Goal: Navigation & Orientation: Find specific page/section

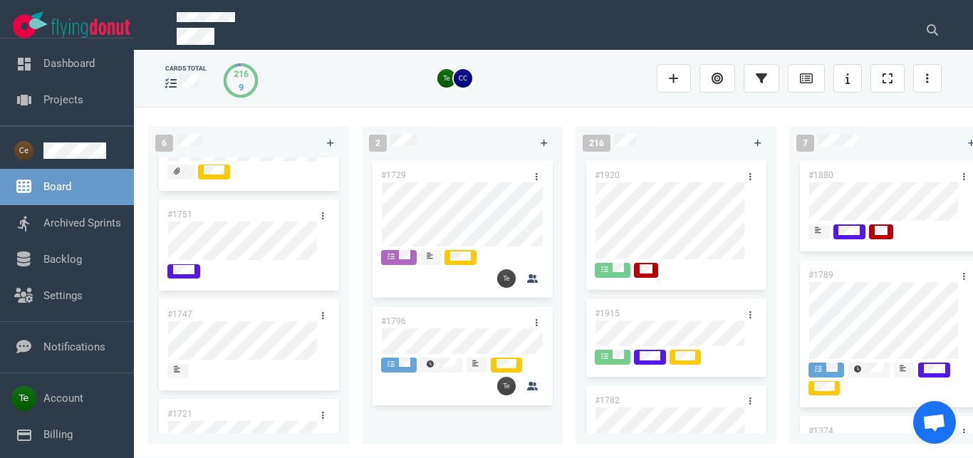
scroll to position [309, 0]
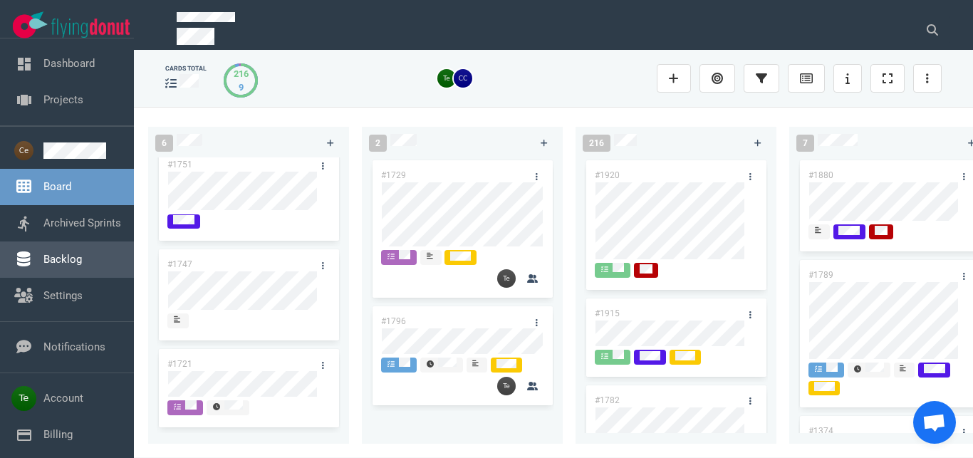
click at [82, 257] on link "Backlog" at bounding box center [62, 259] width 38 height 13
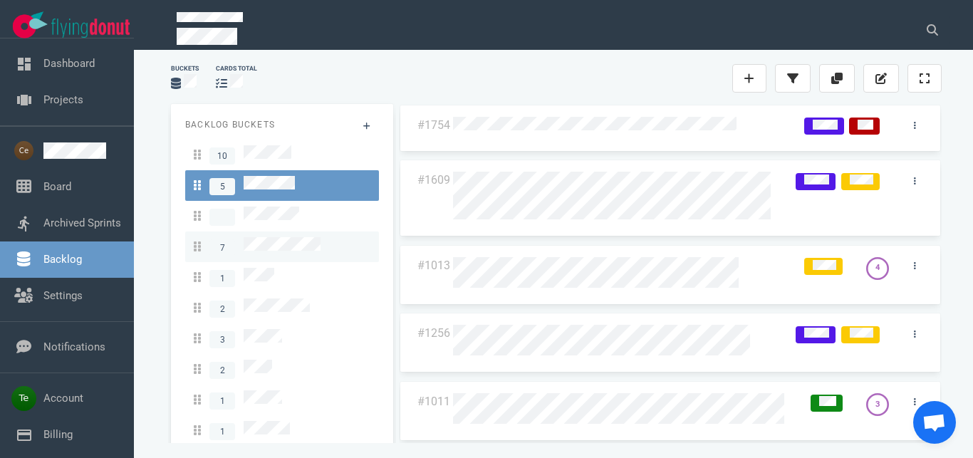
click at [309, 232] on link "7" at bounding box center [282, 247] width 194 height 31
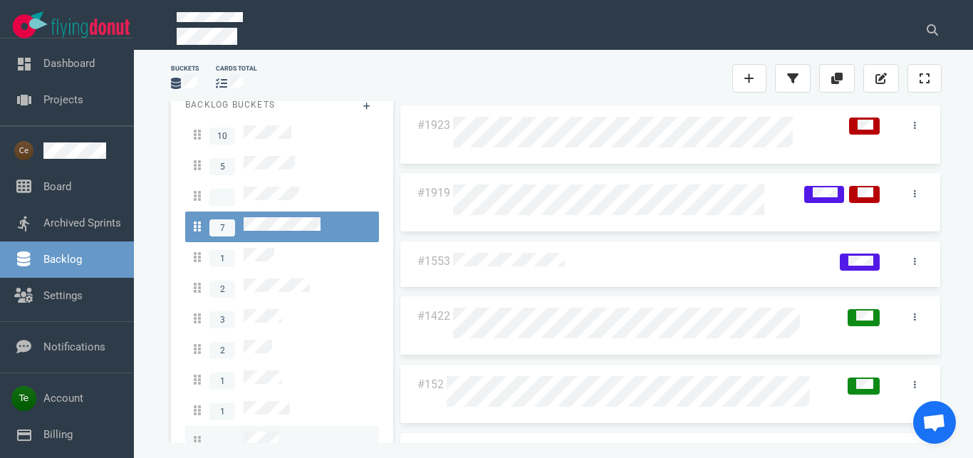
scroll to position [24, 0]
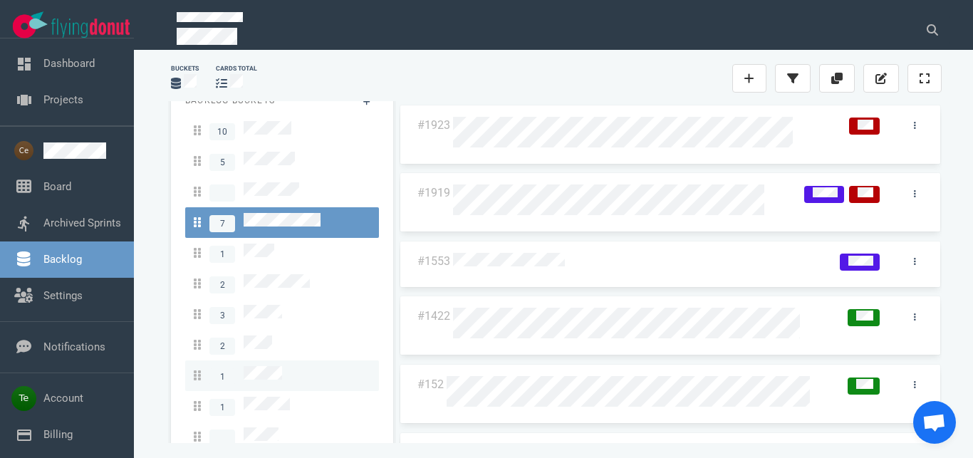
click at [282, 366] on div "1" at bounding box center [282, 375] width 177 height 19
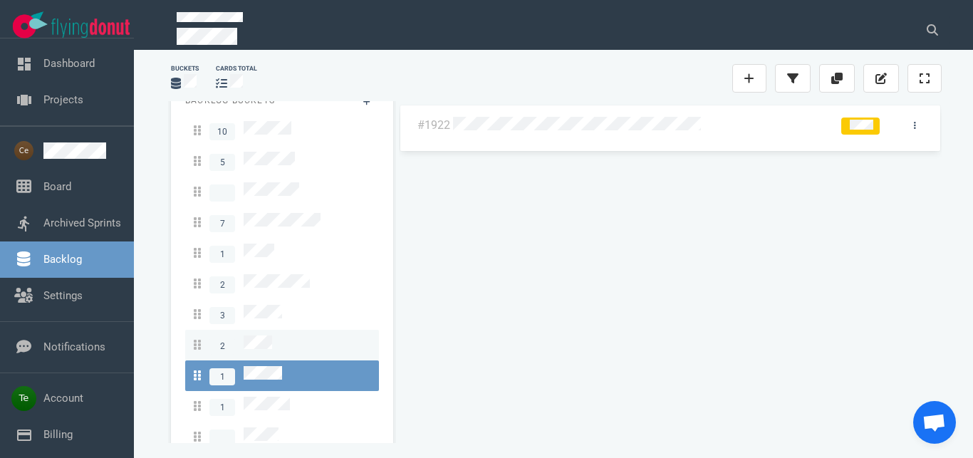
drag, startPoint x: 274, startPoint y: 329, endPoint x: 270, endPoint y: 321, distance: 8.9
click at [274, 336] on div "2" at bounding box center [282, 345] width 177 height 19
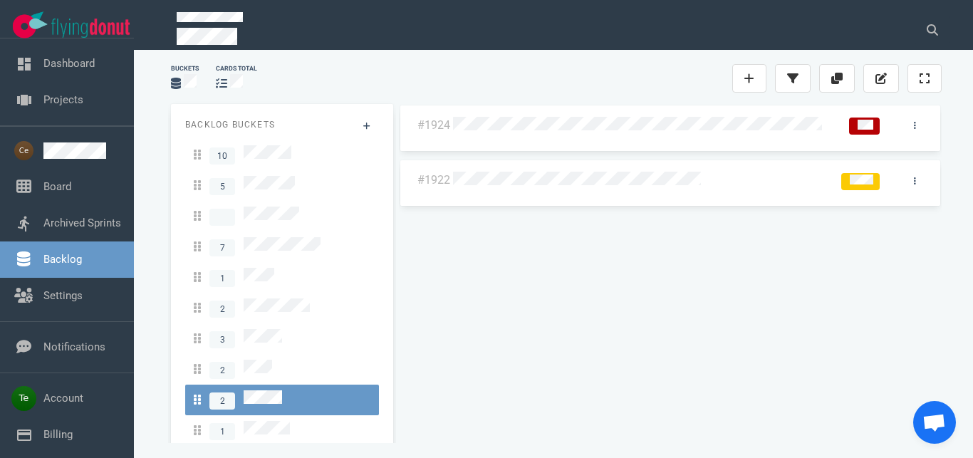
click at [781, 133] on div at bounding box center [642, 126] width 378 height 19
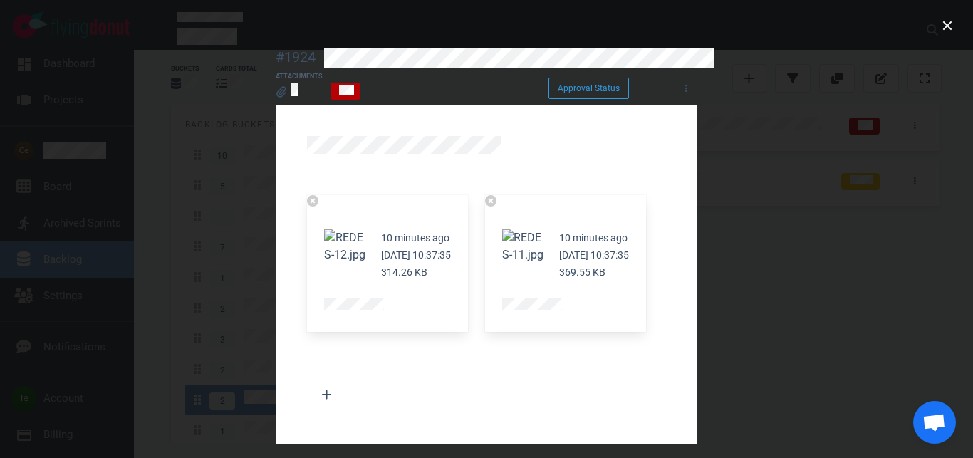
click at [324, 229] on button "Zoom image" at bounding box center [347, 246] width 46 height 34
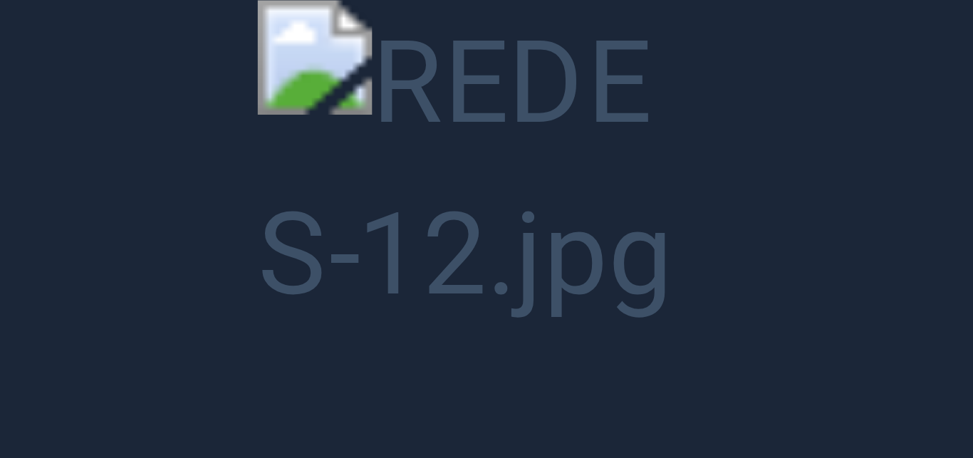
click at [775, 242] on button "Unzoom image" at bounding box center [486, 229] width 973 height 458
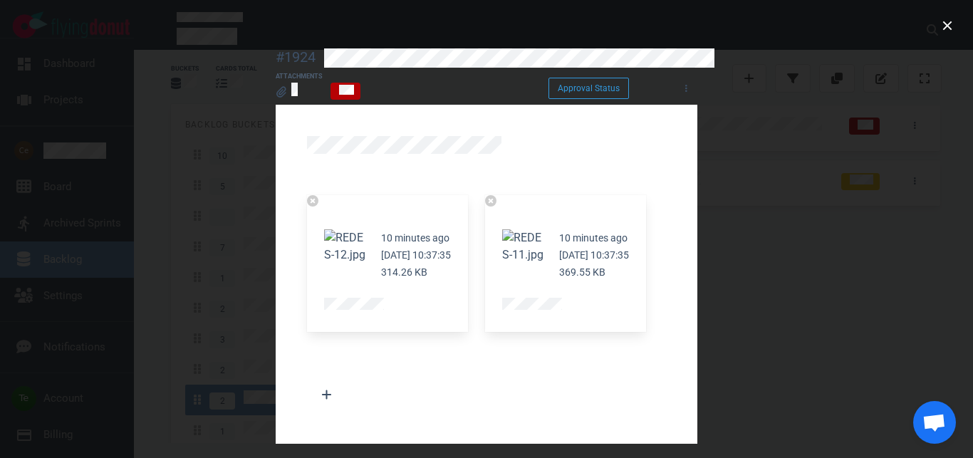
drag, startPoint x: 342, startPoint y: 221, endPoint x: 386, endPoint y: 222, distance: 43.5
click at [502, 229] on button "Zoom image" at bounding box center [525, 246] width 46 height 34
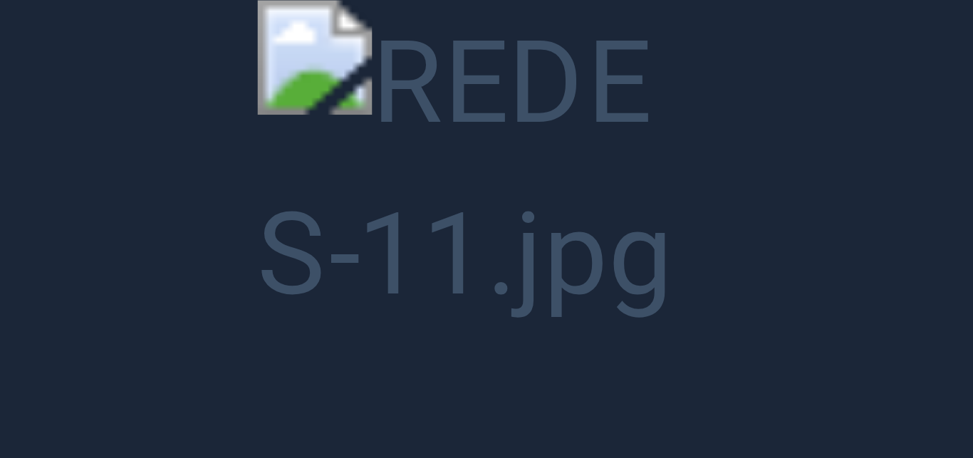
click at [798, 227] on button "Unzoom image" at bounding box center [486, 229] width 973 height 458
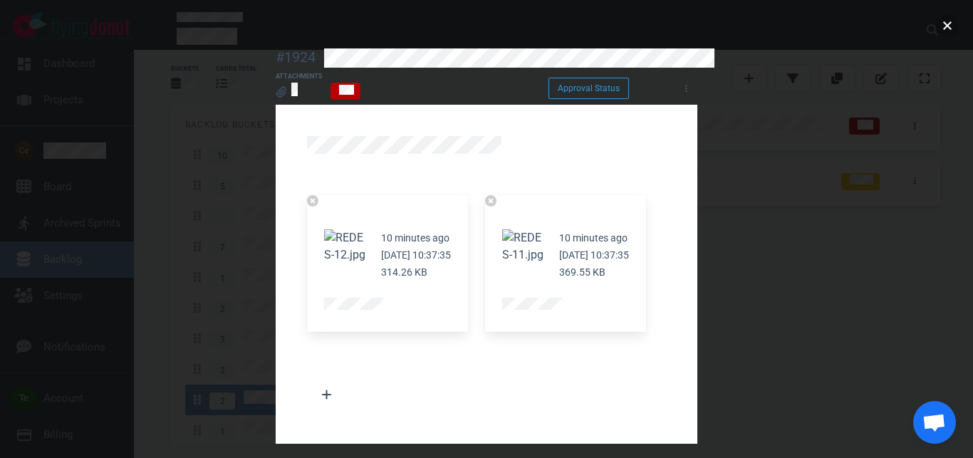
click at [944, 26] on button "close" at bounding box center [947, 25] width 23 height 23
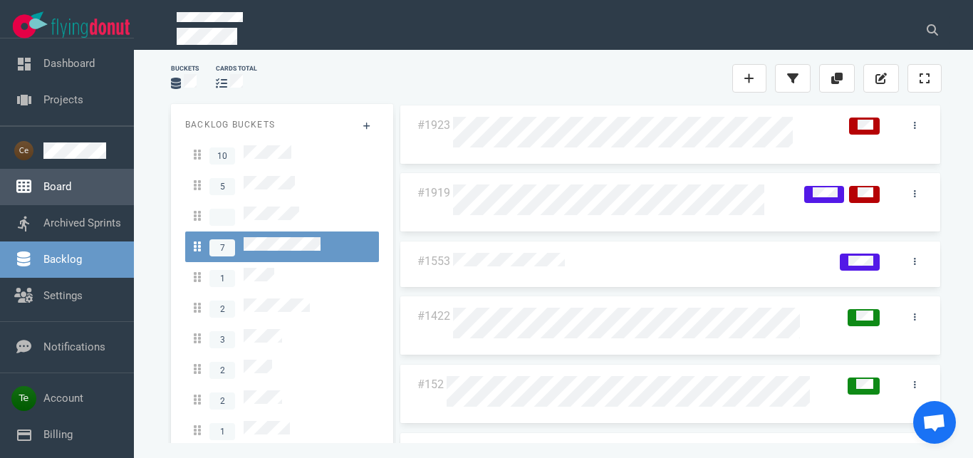
click at [64, 190] on link "Board" at bounding box center [57, 186] width 28 height 13
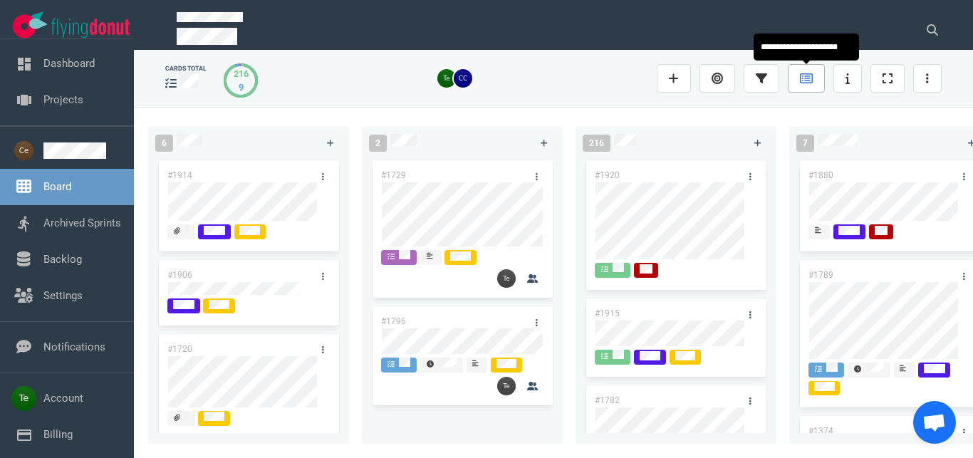
click at [805, 81] on icon at bounding box center [806, 78] width 13 height 11
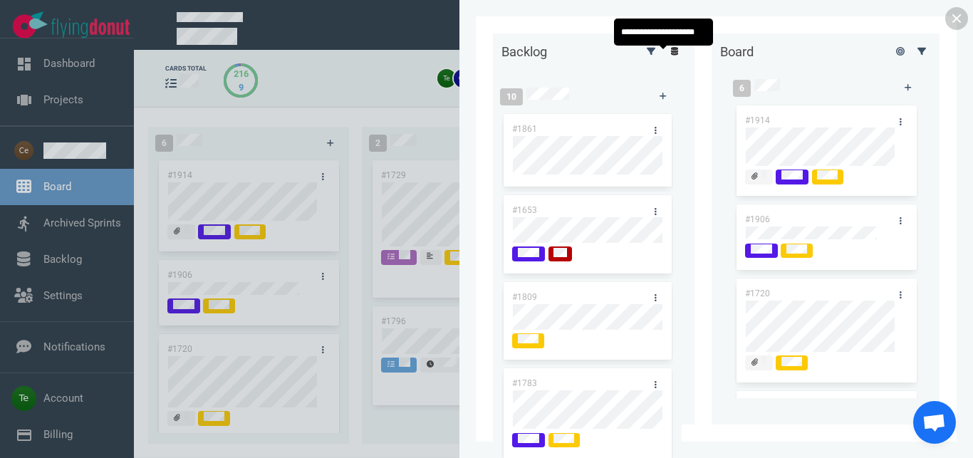
click at [671, 56] on icon at bounding box center [675, 51] width 8 height 9
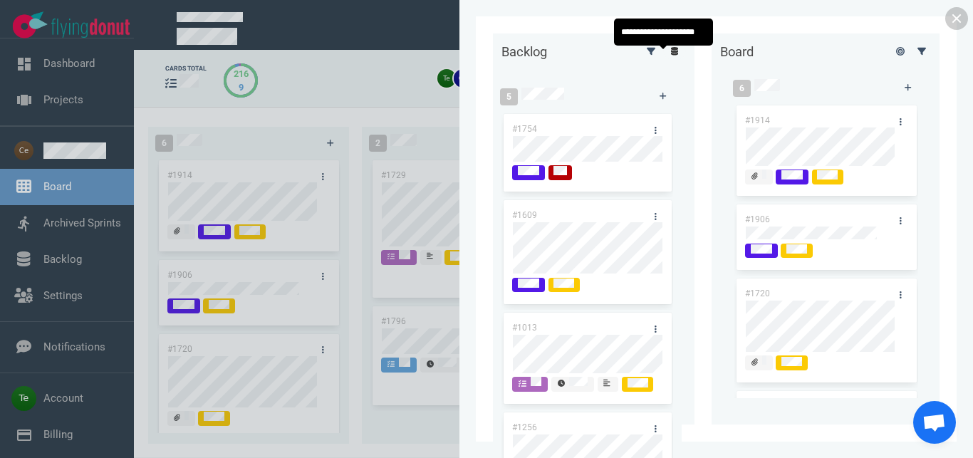
click at [671, 56] on icon at bounding box center [675, 51] width 8 height 9
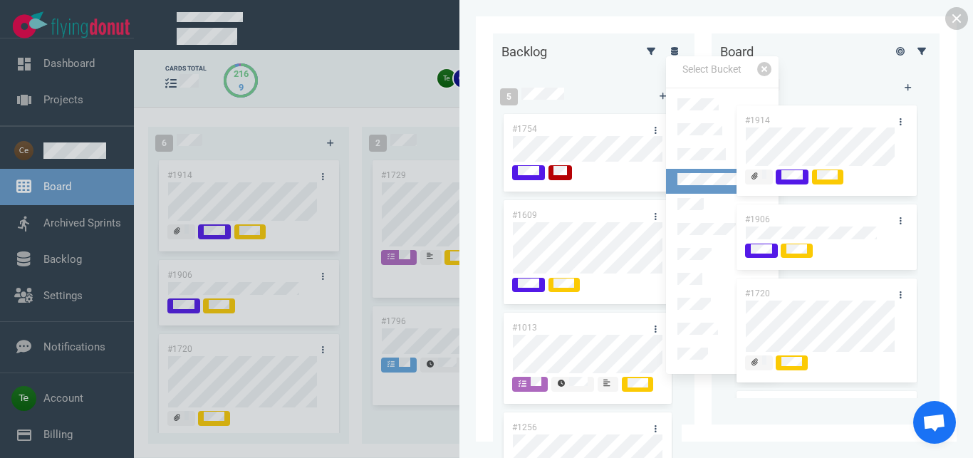
click at [715, 169] on link at bounding box center [722, 181] width 113 height 25
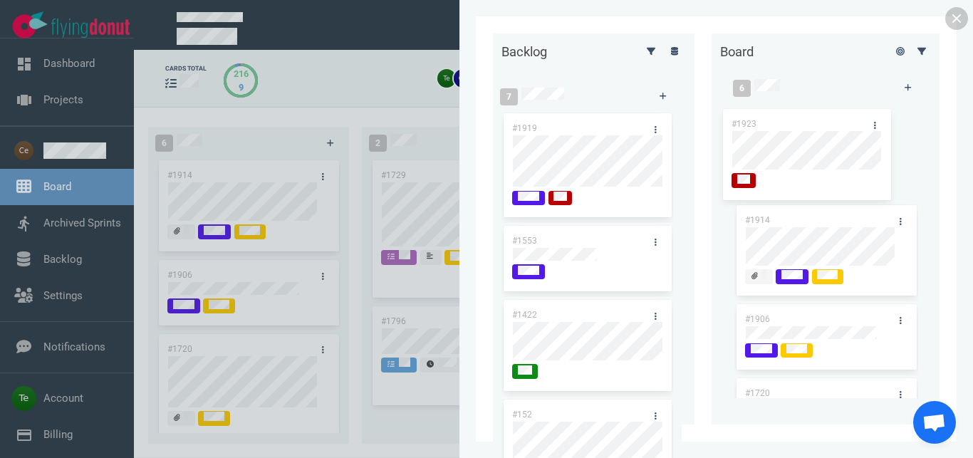
drag, startPoint x: 537, startPoint y: 124, endPoint x: 767, endPoint y: 120, distance: 230.2
click at [673, 120] on div "#1923" at bounding box center [588, 161] width 172 height 100
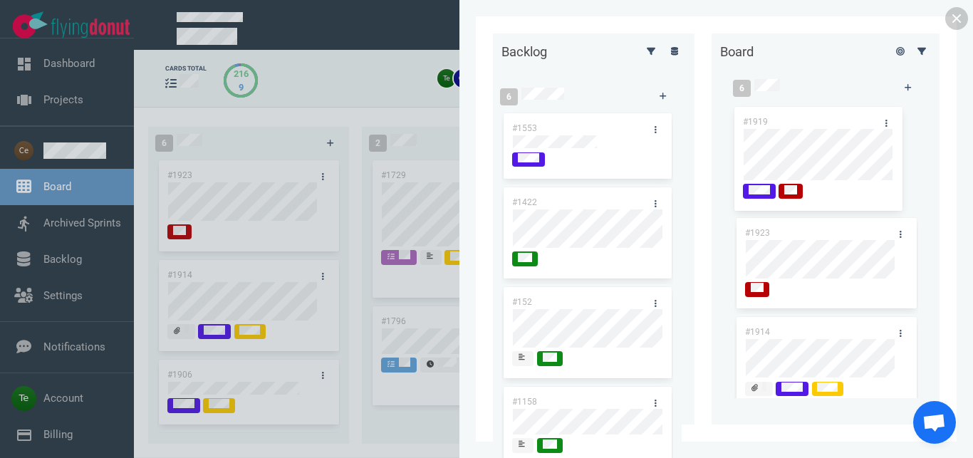
drag, startPoint x: 567, startPoint y: 125, endPoint x: 820, endPoint y: 116, distance: 252.4
click at [673, 118] on div "#1919" at bounding box center [588, 167] width 172 height 113
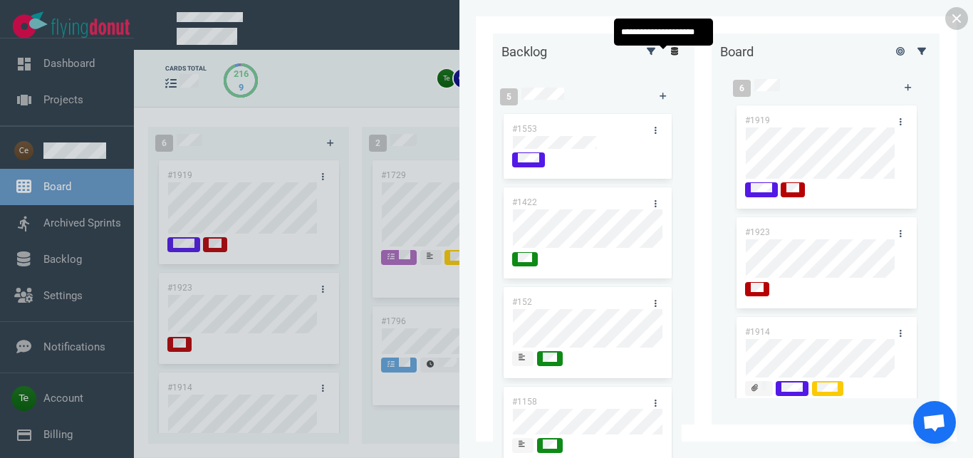
click at [671, 55] on icon at bounding box center [675, 51] width 8 height 9
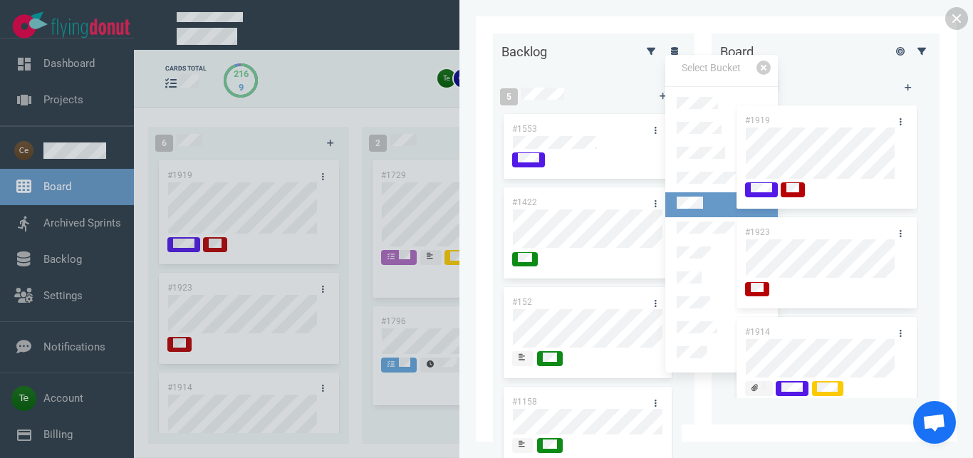
click at [708, 201] on link at bounding box center [722, 204] width 113 height 25
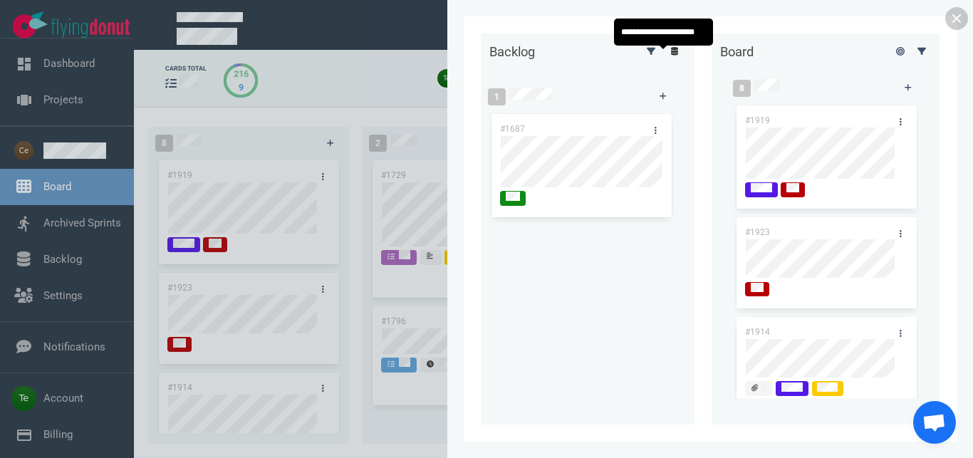
click at [671, 56] on icon at bounding box center [675, 51] width 8 height 9
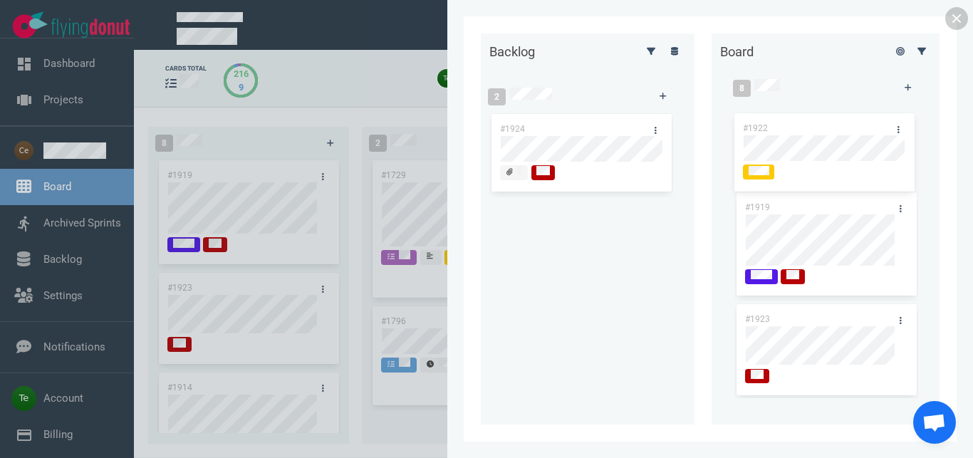
drag, startPoint x: 560, startPoint y: 216, endPoint x: 805, endPoint y: 130, distance: 259.6
click at [673, 197] on div "#1922" at bounding box center [582, 240] width 184 height 87
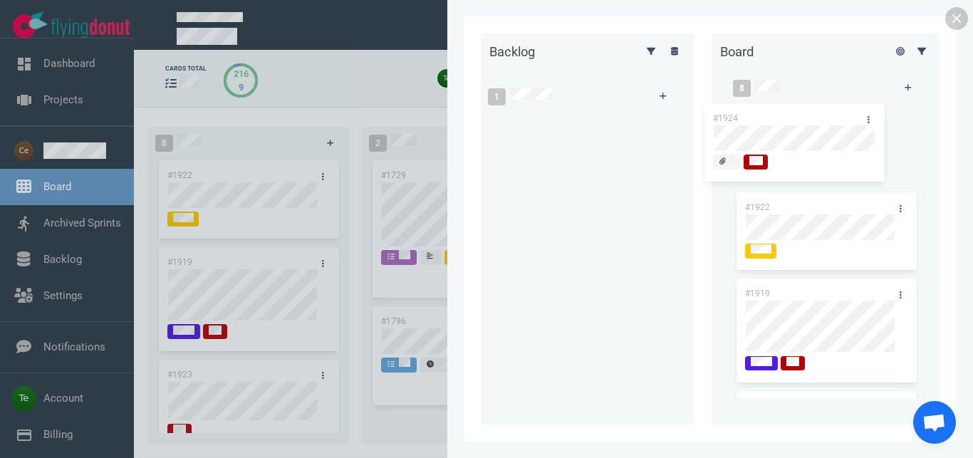
drag, startPoint x: 579, startPoint y: 125, endPoint x: 792, endPoint y: 115, distance: 213.3
click at [673, 115] on div "#1924" at bounding box center [582, 154] width 184 height 87
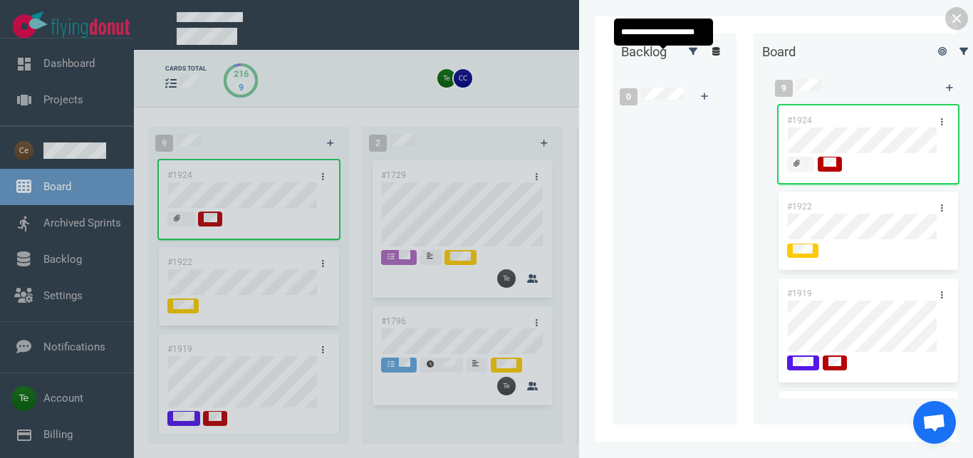
click at [713, 56] on icon at bounding box center [717, 51] width 8 height 9
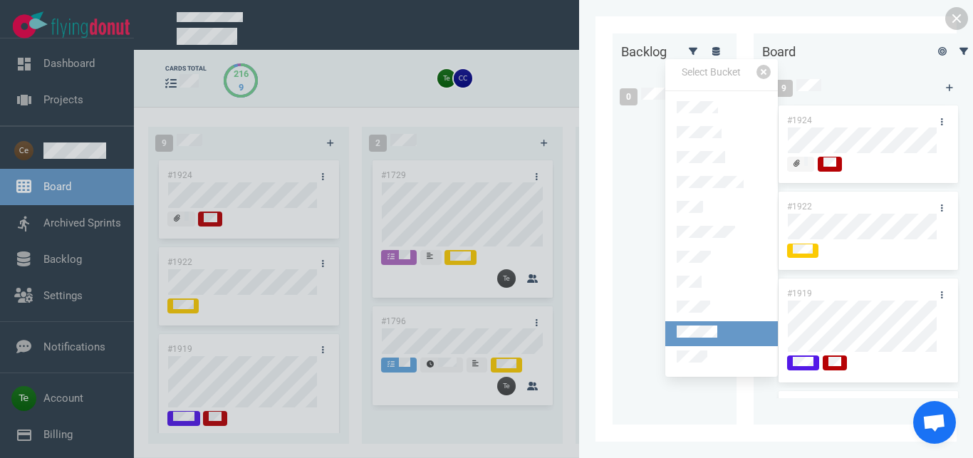
click at [704, 321] on link at bounding box center [722, 333] width 113 height 25
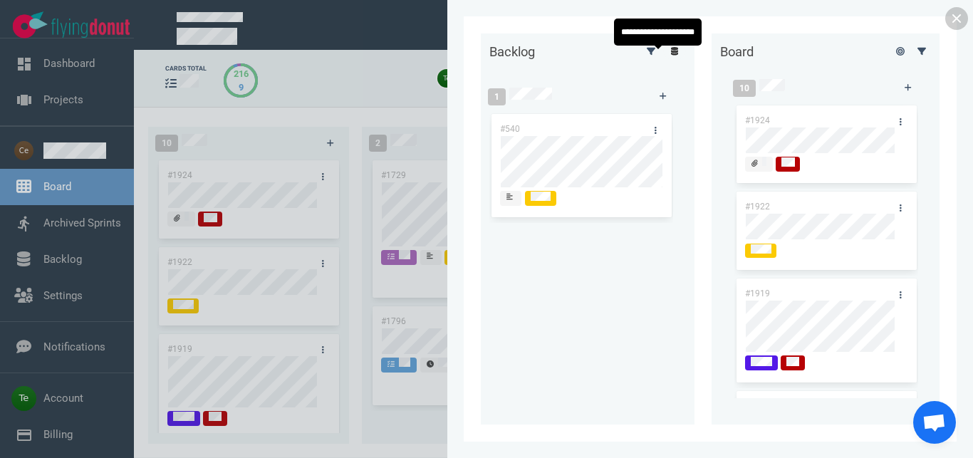
click at [671, 56] on icon at bounding box center [675, 51] width 8 height 9
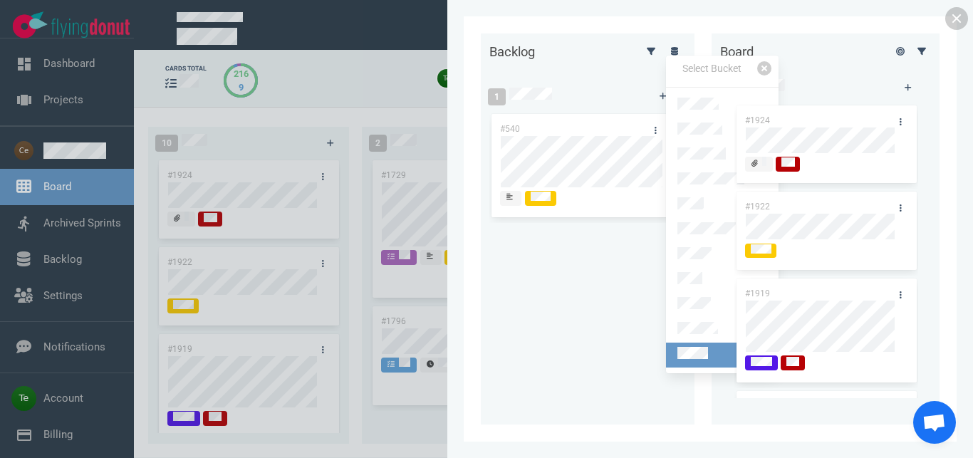
click at [712, 344] on link at bounding box center [722, 355] width 113 height 25
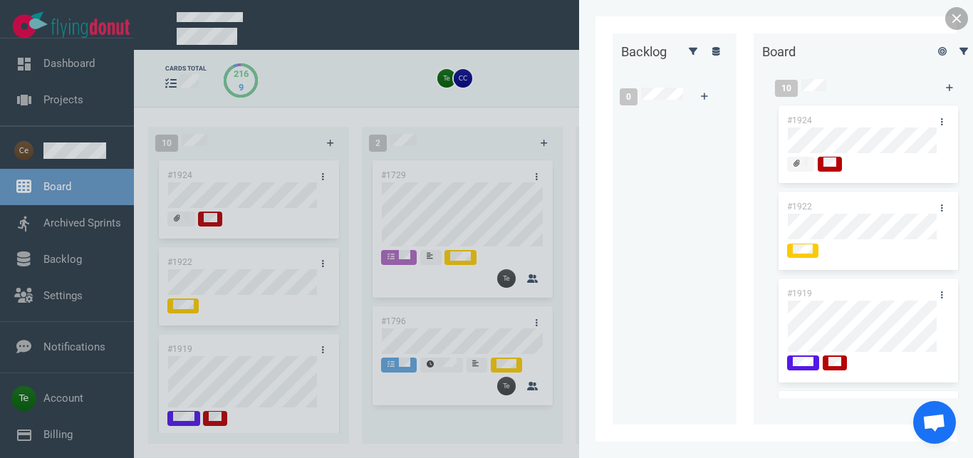
click at [954, 21] on link at bounding box center [957, 18] width 23 height 23
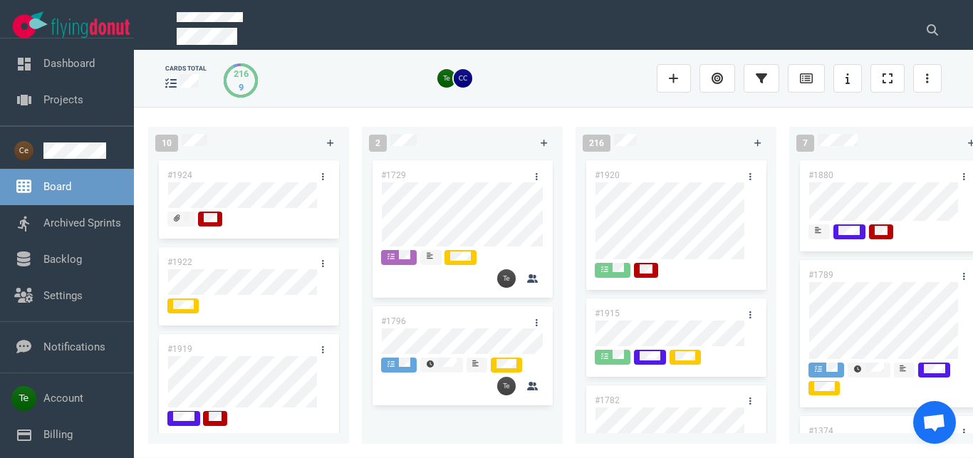
scroll to position [81, 0]
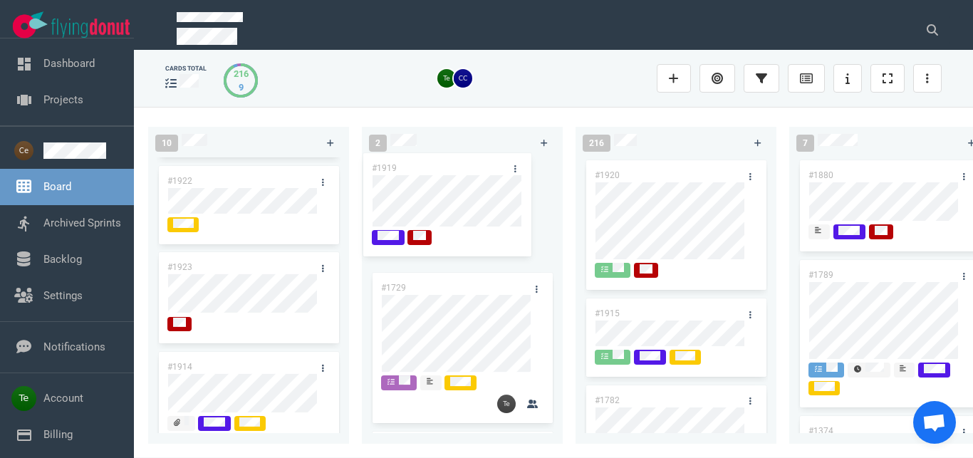
drag, startPoint x: 234, startPoint y: 271, endPoint x: 438, endPoint y: 171, distance: 227.6
click at [341, 250] on div "#1919" at bounding box center [249, 306] width 184 height 113
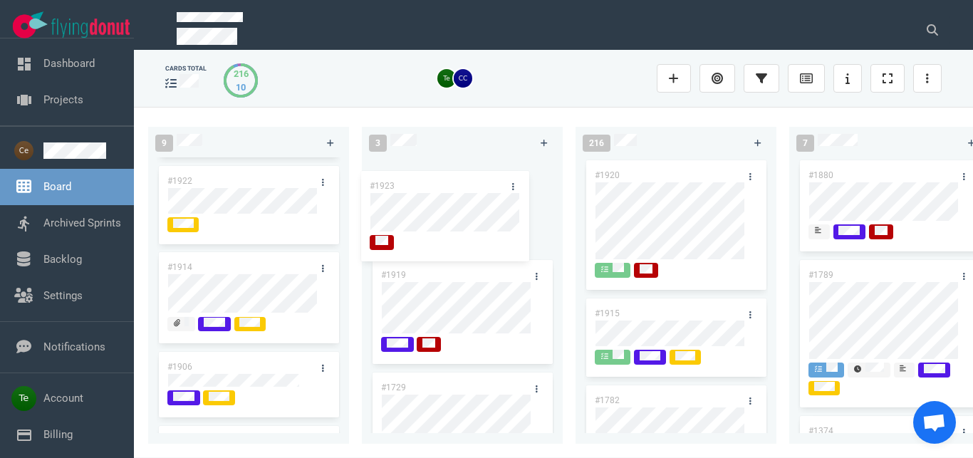
drag, startPoint x: 227, startPoint y: 268, endPoint x: 436, endPoint y: 182, distance: 226.3
click at [341, 250] on div "#1923" at bounding box center [249, 300] width 184 height 100
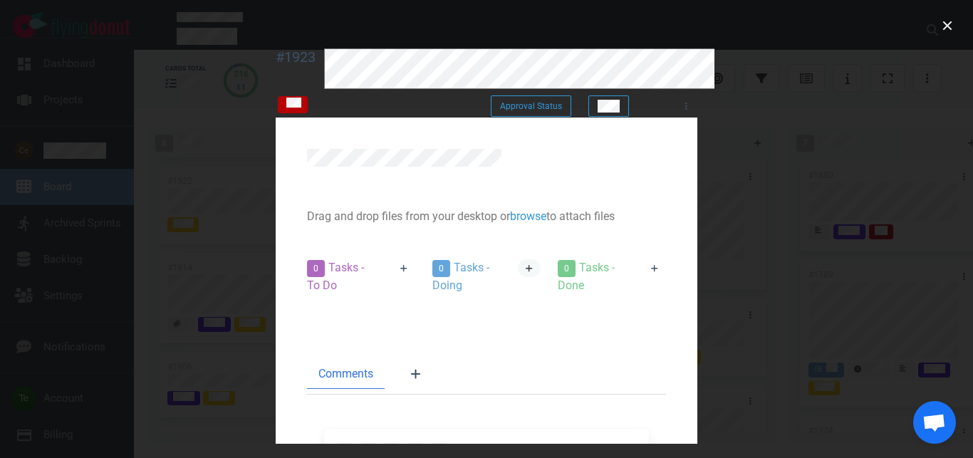
click at [534, 265] on icon at bounding box center [530, 268] width 8 height 9
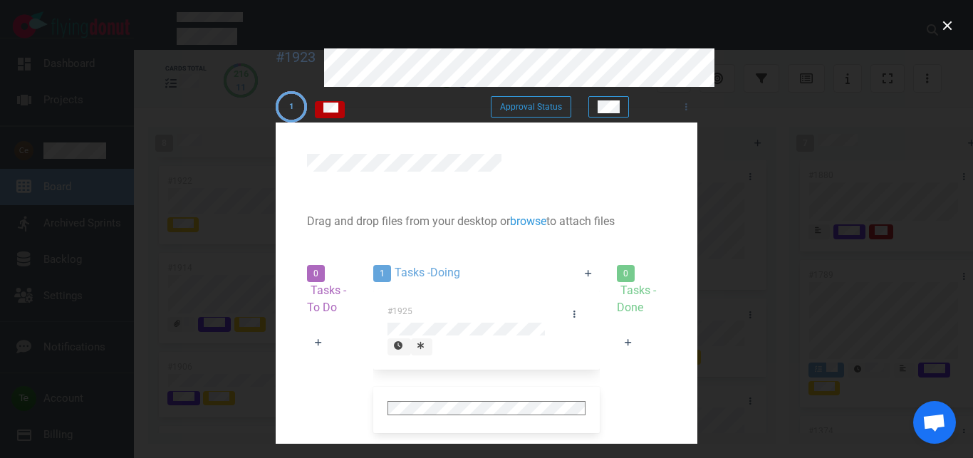
click at [418, 340] on div at bounding box center [422, 346] width 9 height 13
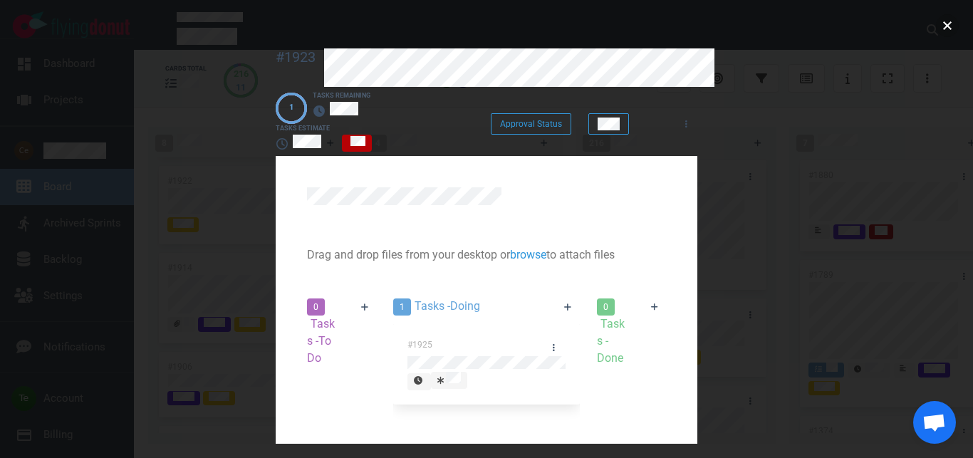
click at [946, 22] on button "close" at bounding box center [947, 25] width 23 height 23
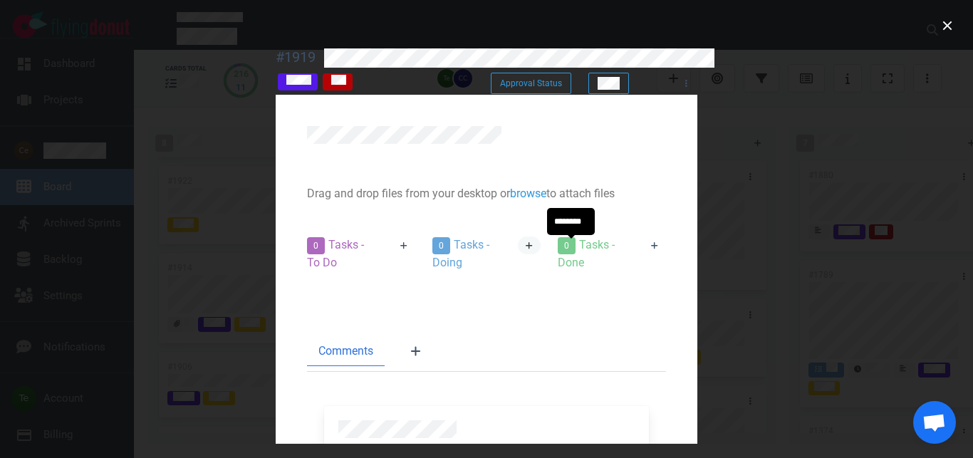
click at [533, 248] on icon at bounding box center [529, 245] width 7 height 7
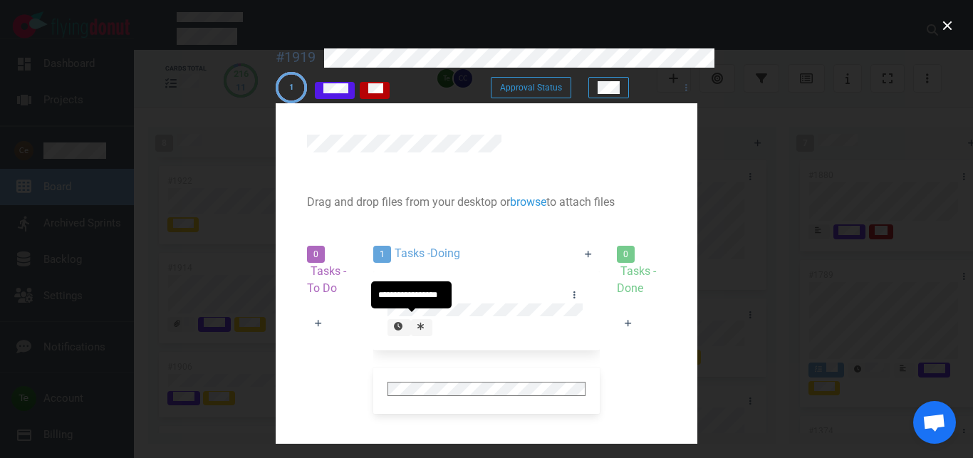
click at [418, 321] on div at bounding box center [422, 327] width 9 height 13
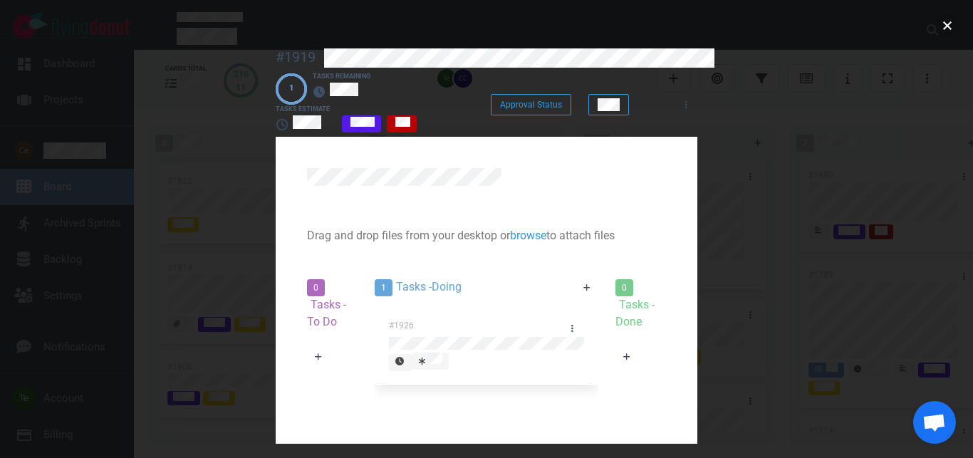
click at [942, 26] on button "close" at bounding box center [947, 25] width 23 height 23
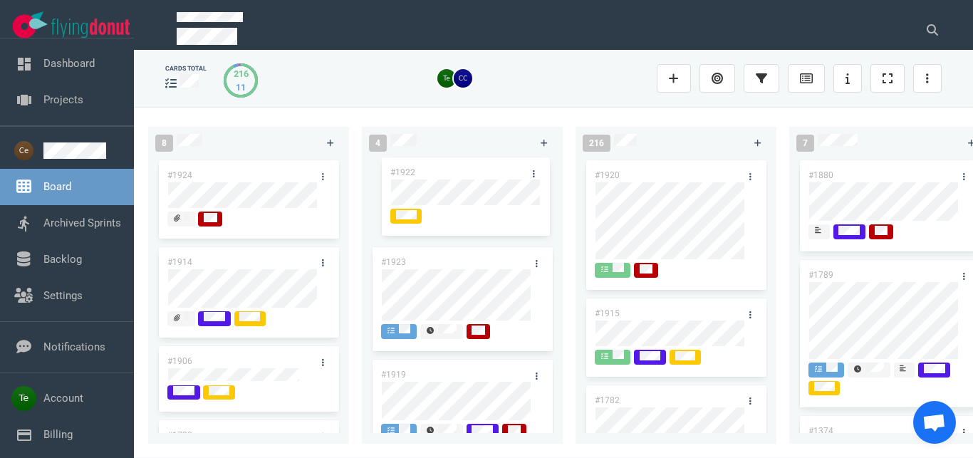
drag, startPoint x: 245, startPoint y: 258, endPoint x: 476, endPoint y: 165, distance: 248.8
click at [341, 244] on div "#1922" at bounding box center [249, 287] width 184 height 87
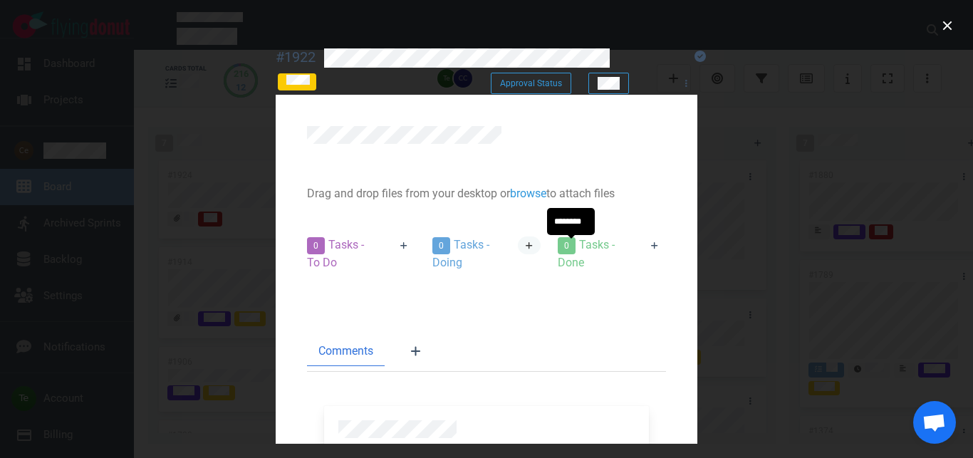
click at [541, 247] on link at bounding box center [529, 246] width 23 height 18
click at [659, 249] on icon at bounding box center [655, 246] width 8 height 9
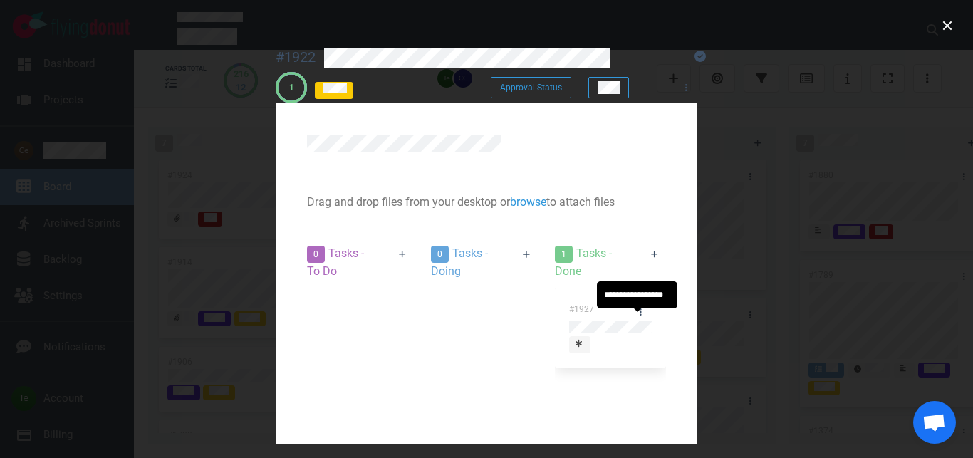
click at [584, 338] on div at bounding box center [580, 344] width 9 height 13
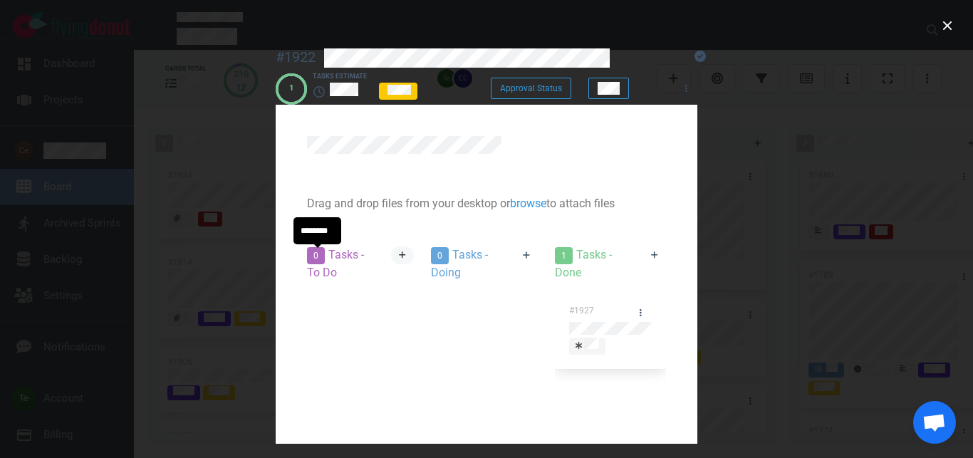
click at [391, 253] on link at bounding box center [402, 256] width 23 height 18
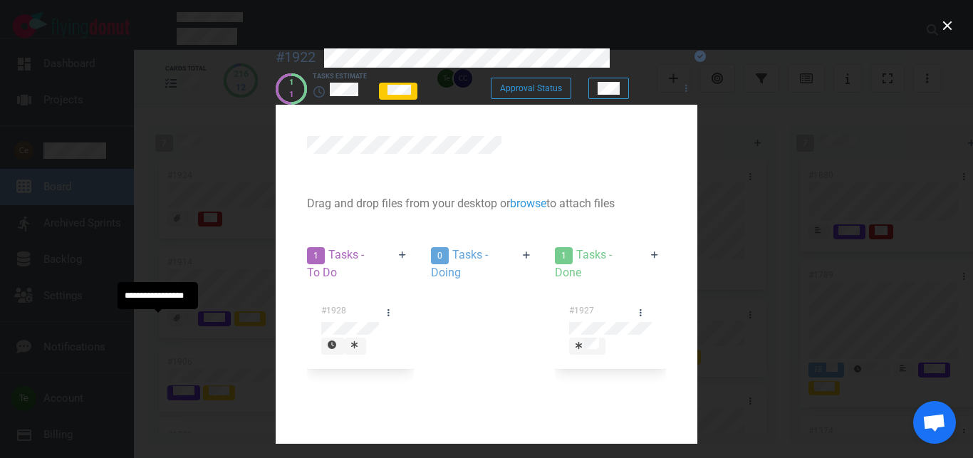
drag, startPoint x: 157, startPoint y: 319, endPoint x: 236, endPoint y: 348, distance: 83.4
click at [351, 341] on icon at bounding box center [354, 345] width 6 height 9
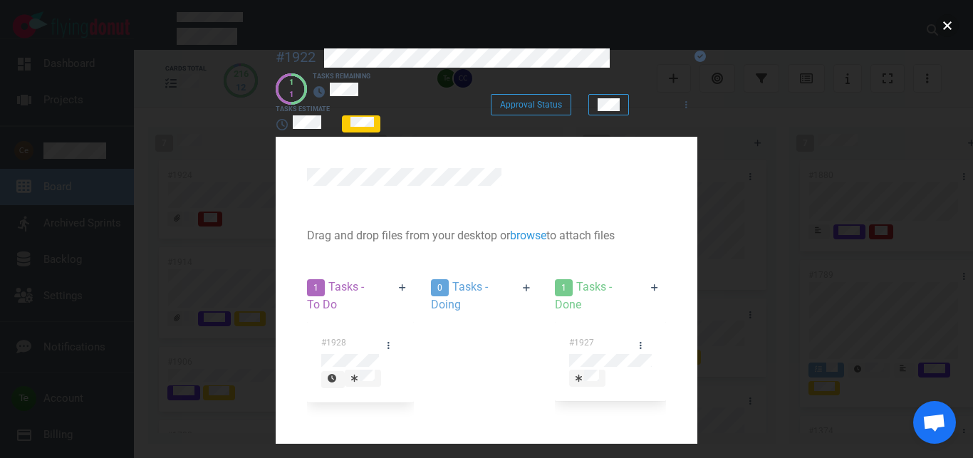
drag, startPoint x: 942, startPoint y: 29, endPoint x: 792, endPoint y: 41, distance: 150.9
click at [941, 29] on button "close" at bounding box center [947, 25] width 23 height 23
click at [377, 336] on link at bounding box center [388, 345] width 23 height 18
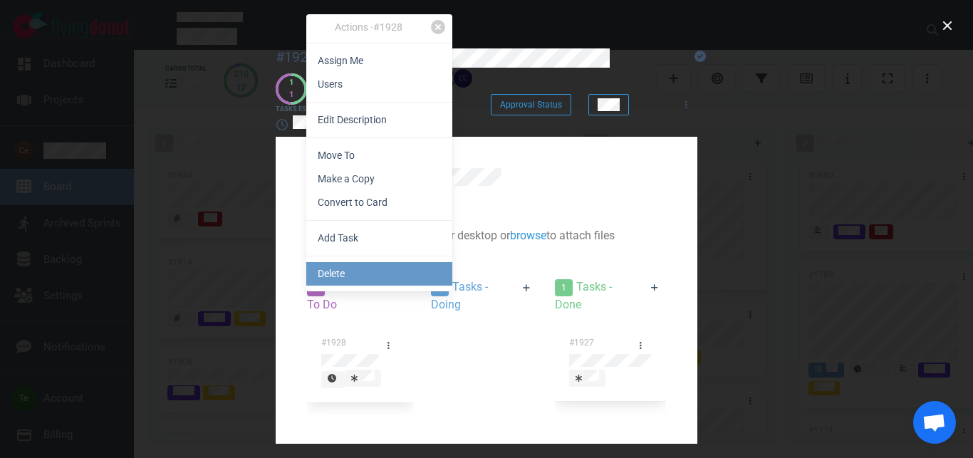
click at [348, 282] on link "Delete" at bounding box center [379, 274] width 146 height 24
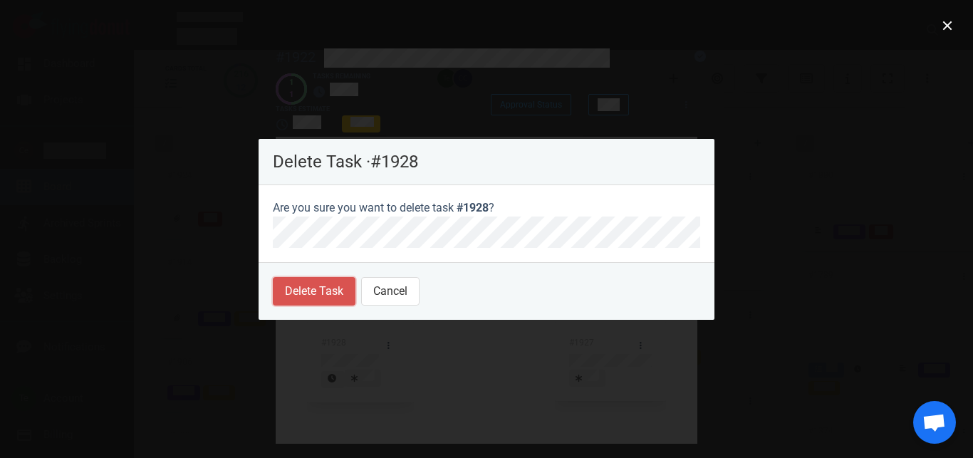
drag, startPoint x: 334, startPoint y: 289, endPoint x: 722, endPoint y: 143, distance: 414.3
click at [336, 289] on button "Delete Task" at bounding box center [314, 291] width 83 height 29
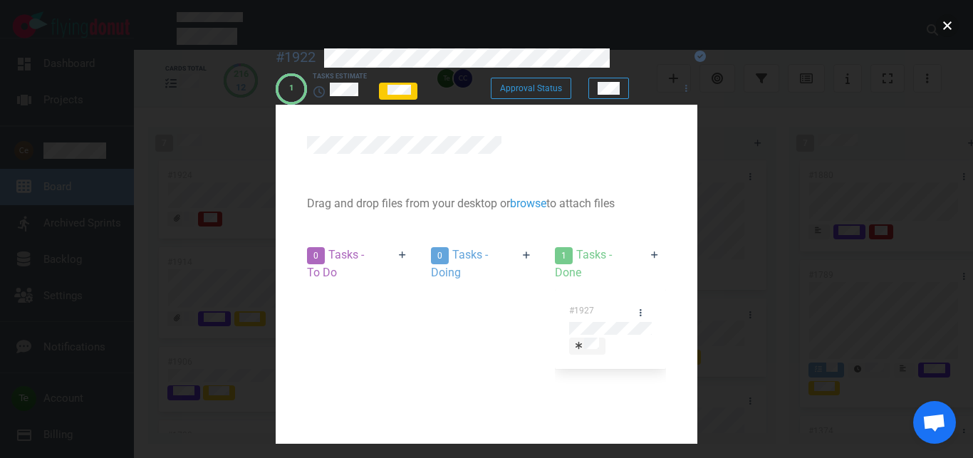
click at [947, 27] on button "close" at bounding box center [947, 25] width 23 height 23
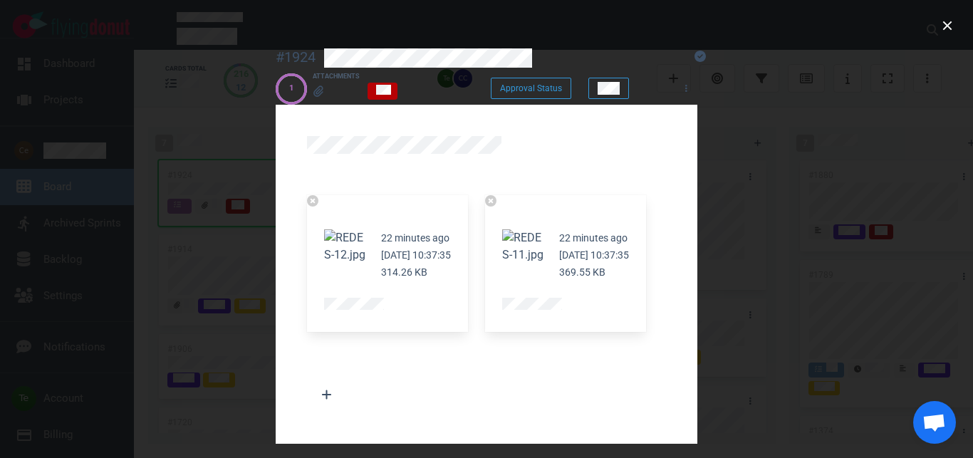
scroll to position [250, 0]
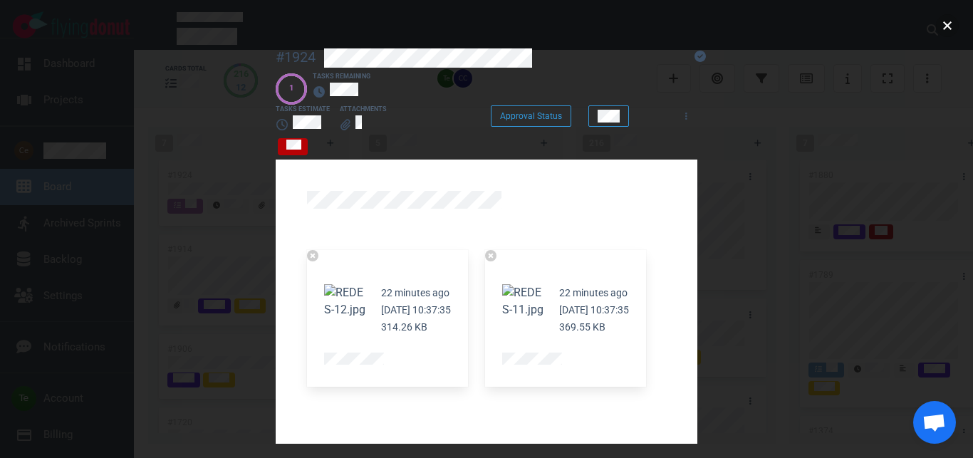
click at [953, 26] on button "close" at bounding box center [947, 25] width 23 height 23
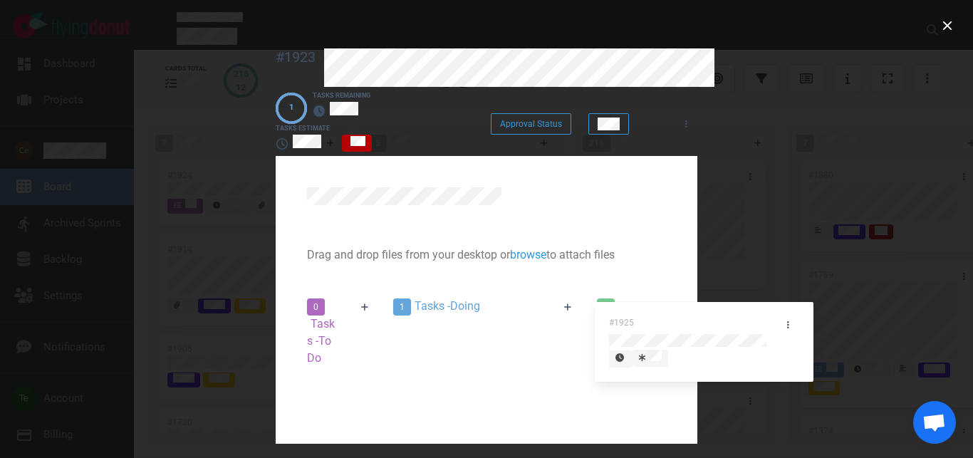
drag, startPoint x: 469, startPoint y: 299, endPoint x: 732, endPoint y: 289, distance: 263.2
click at [579, 324] on div "#1925" at bounding box center [486, 372] width 186 height 97
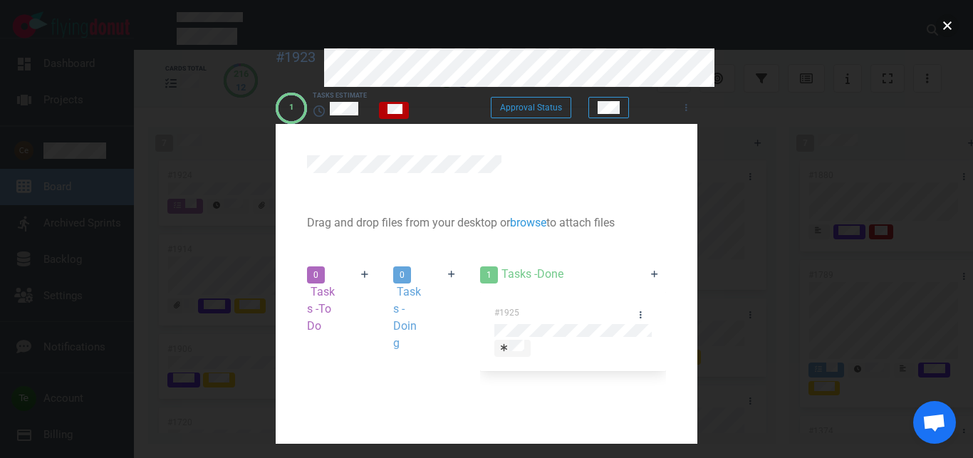
click at [948, 30] on button "close" at bounding box center [947, 25] width 23 height 23
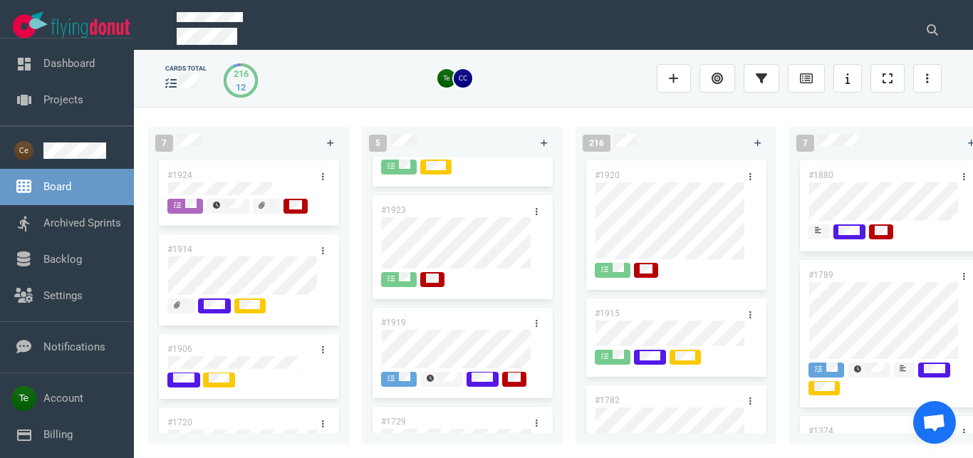
scroll to position [81, 0]
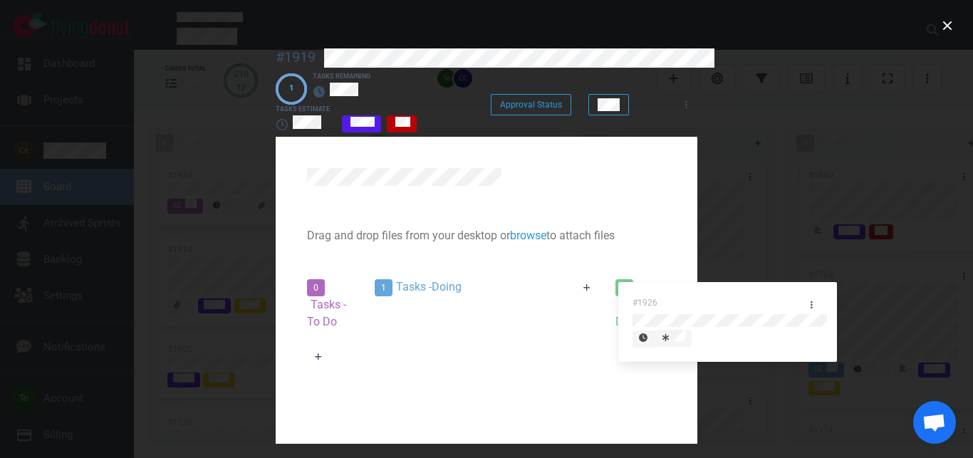
drag, startPoint x: 438, startPoint y: 283, endPoint x: 696, endPoint y: 292, distance: 258.9
click at [599, 305] on div "#1926" at bounding box center [487, 353] width 224 height 97
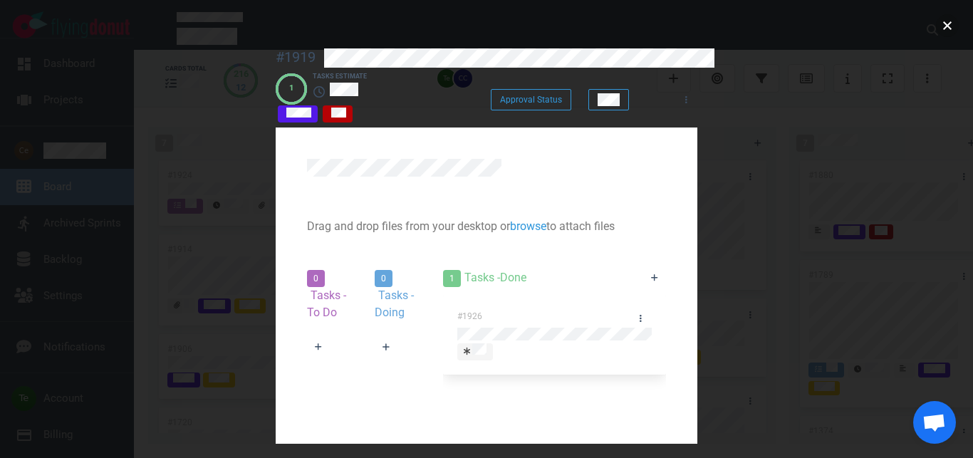
click at [941, 31] on button "close" at bounding box center [947, 25] width 23 height 23
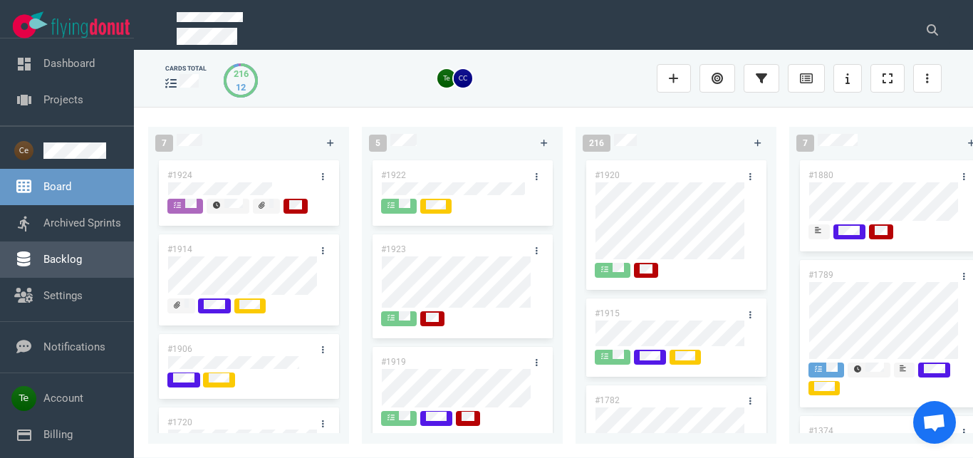
click at [58, 264] on link "Backlog" at bounding box center [62, 259] width 38 height 13
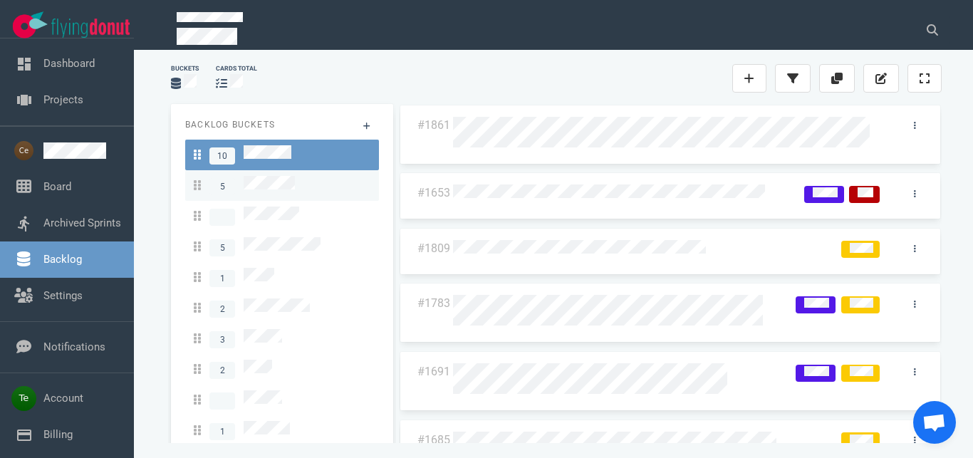
click at [297, 184] on div "5" at bounding box center [282, 185] width 177 height 19
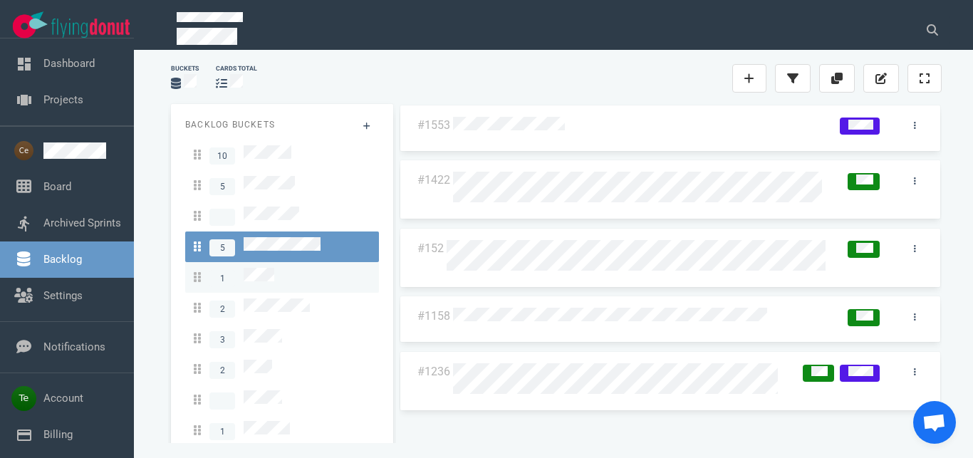
click at [285, 274] on div "1" at bounding box center [282, 277] width 177 height 19
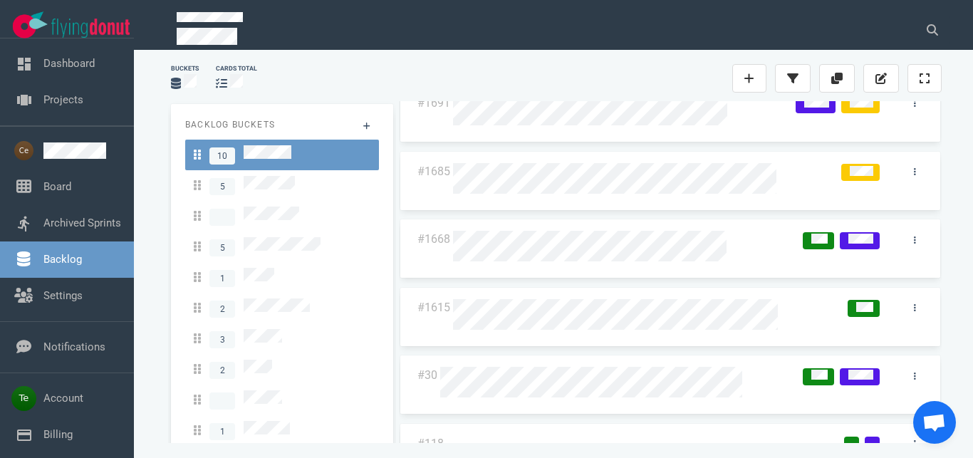
scroll to position [288, 0]
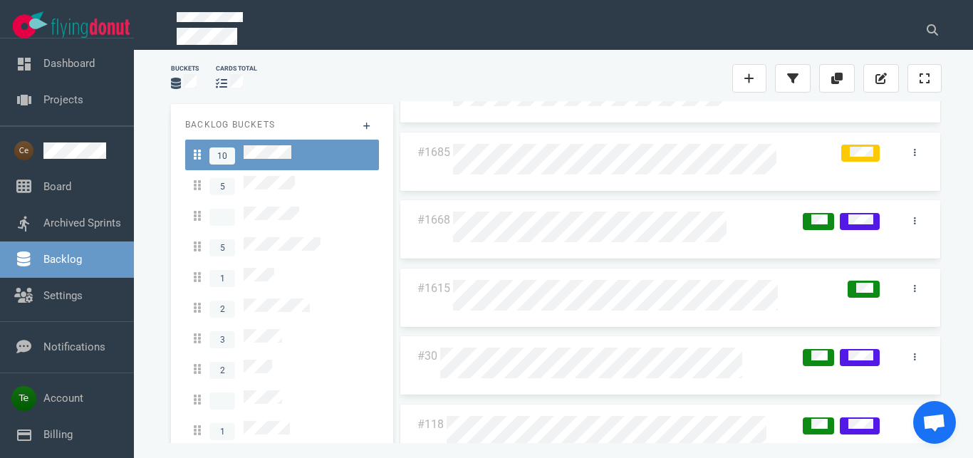
click at [522, 173] on div at bounding box center [637, 162] width 369 height 36
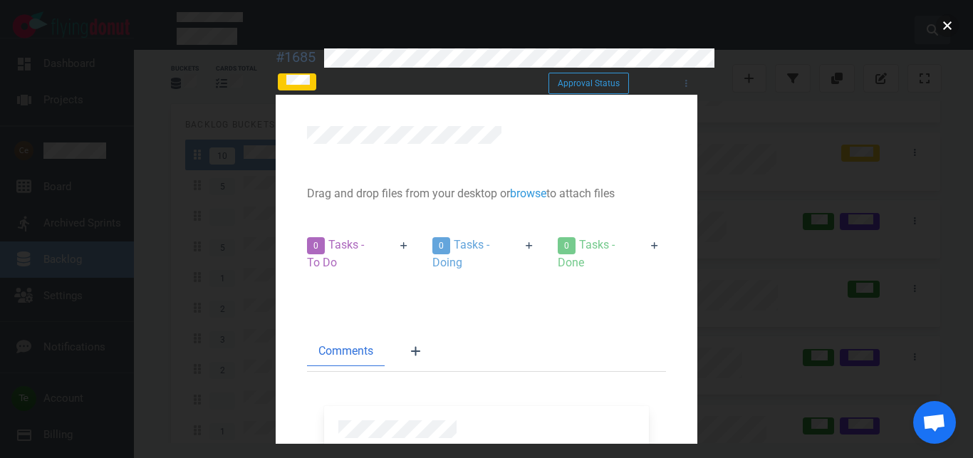
drag, startPoint x: 956, startPoint y: 30, endPoint x: 943, endPoint y: 34, distance: 13.5
click at [956, 31] on button "close" at bounding box center [947, 25] width 23 height 23
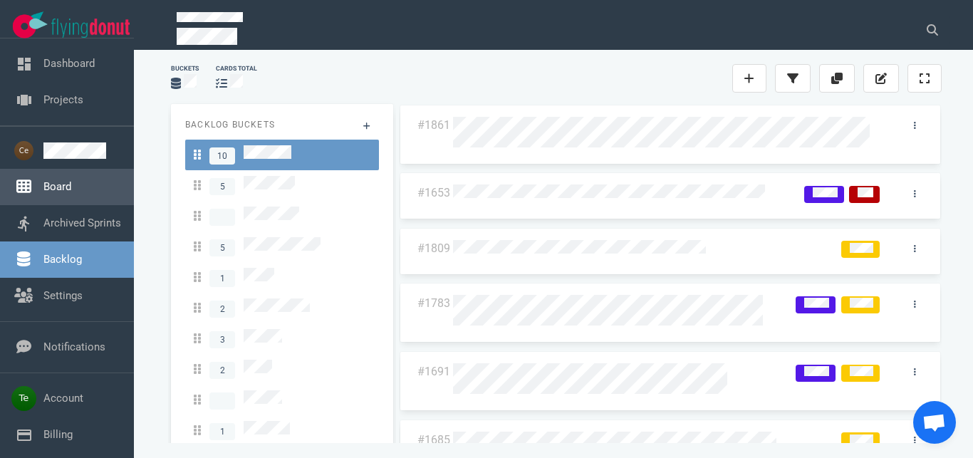
click at [63, 189] on link "Board" at bounding box center [57, 186] width 28 height 13
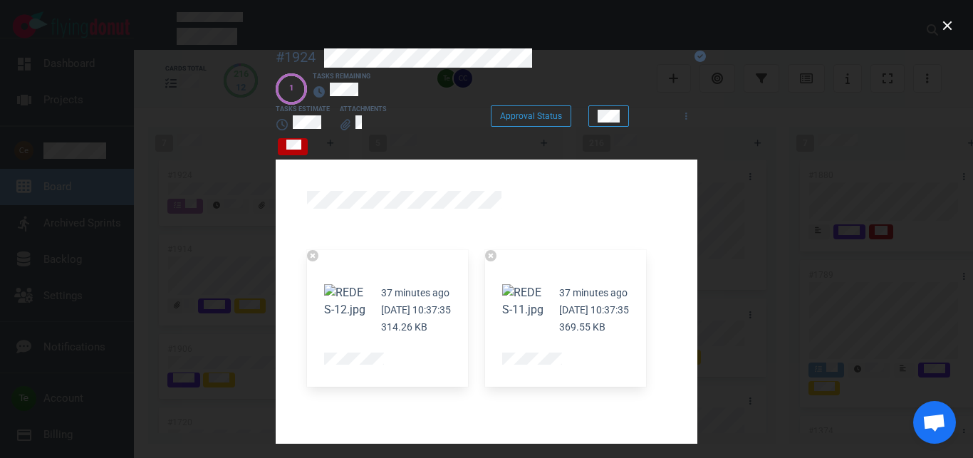
click at [324, 284] on button "Zoom image" at bounding box center [347, 301] width 46 height 34
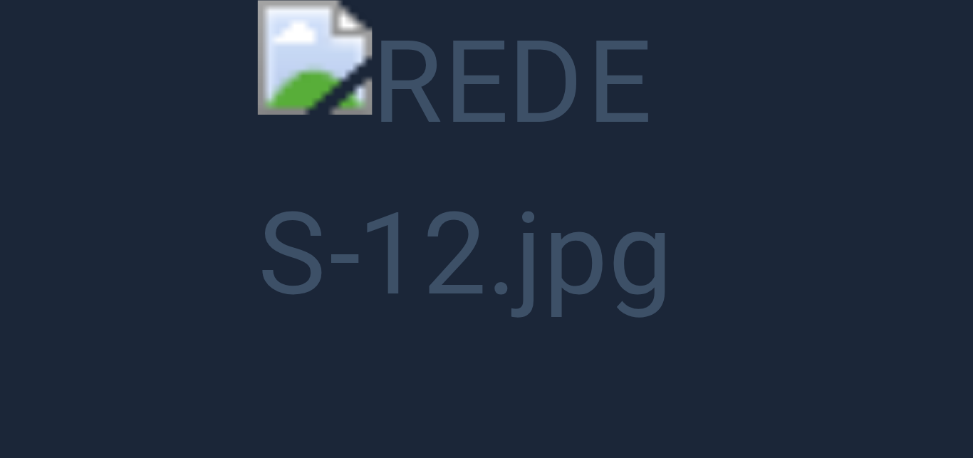
click at [510, 194] on button "Unzoom image" at bounding box center [486, 229] width 973 height 458
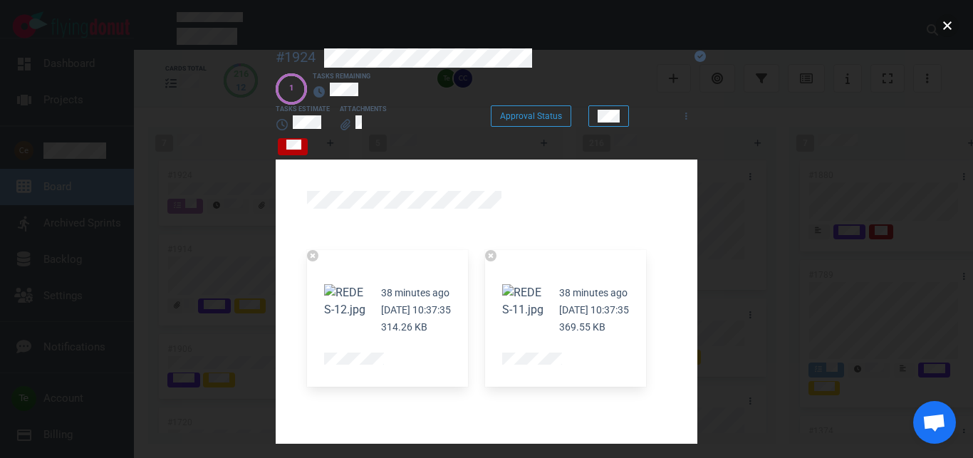
click at [941, 24] on button "close" at bounding box center [947, 25] width 23 height 23
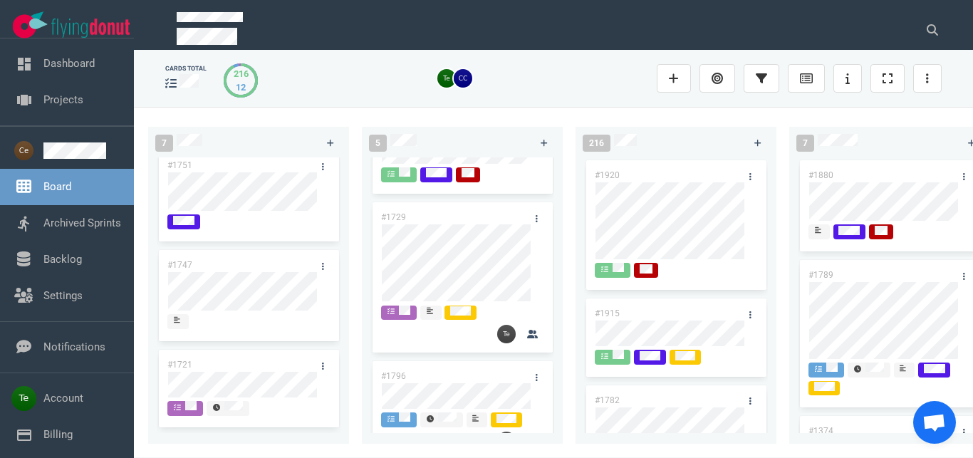
scroll to position [289, 0]
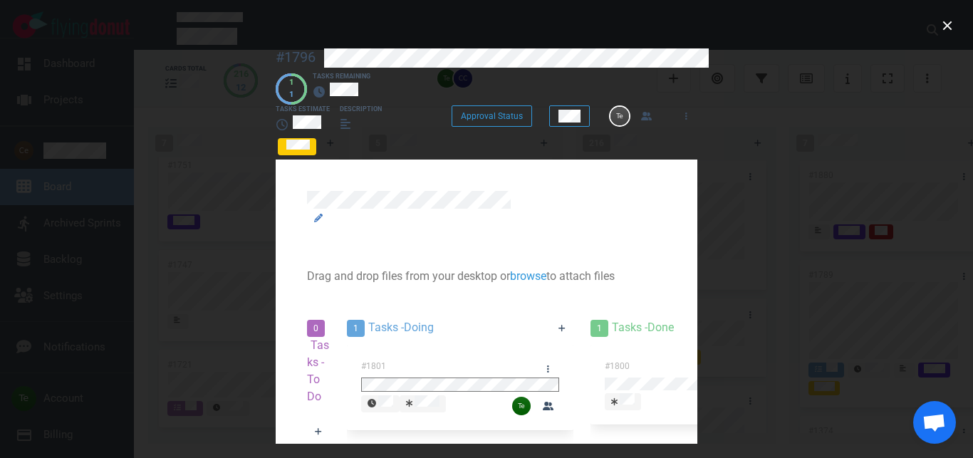
click at [566, 268] on div "Drag and drop files from your desktop or browse to attach files Attach Files Co…" at bounding box center [486, 276] width 359 height 17
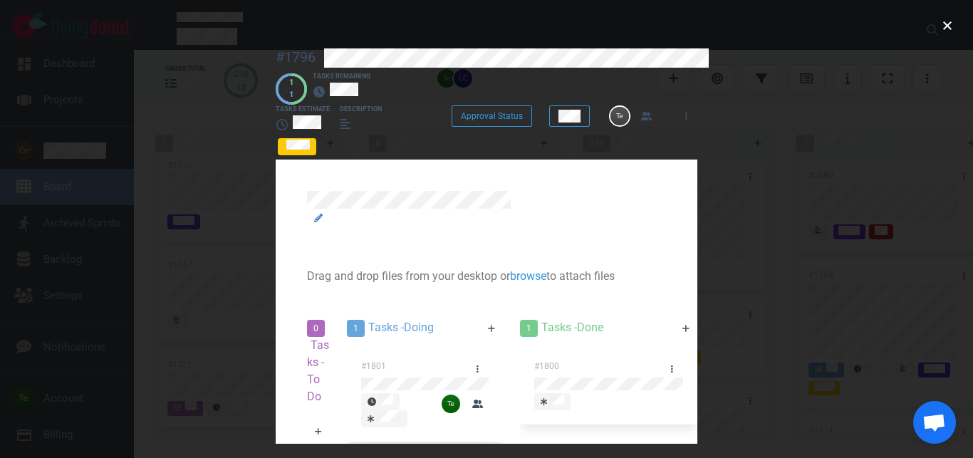
click at [946, 18] on button "close" at bounding box center [947, 25] width 23 height 23
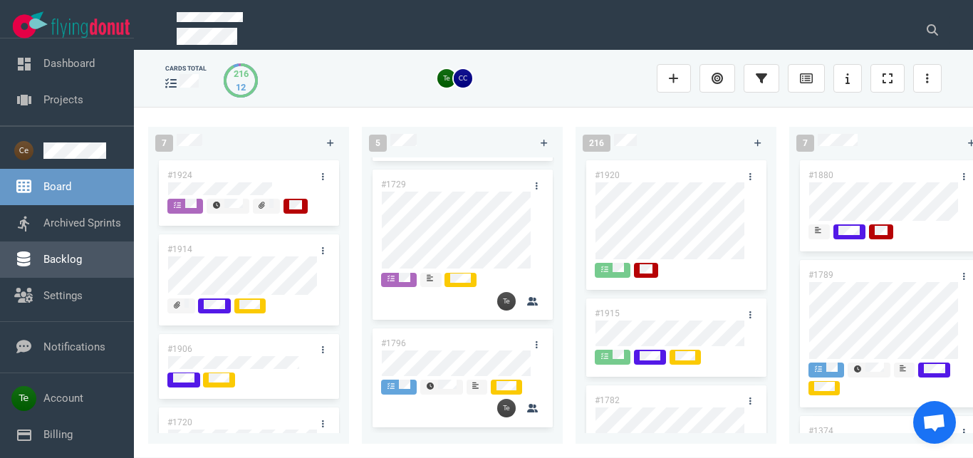
click at [63, 266] on link "Backlog" at bounding box center [62, 259] width 38 height 13
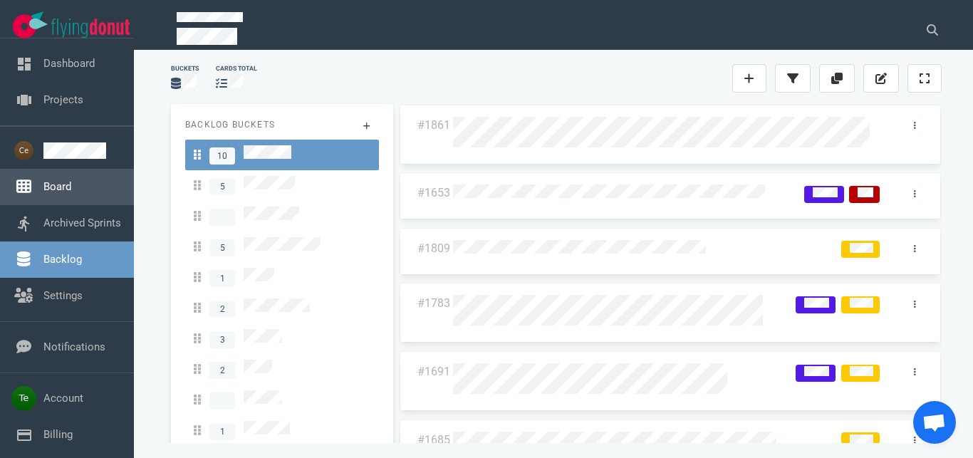
click at [71, 192] on link "Board" at bounding box center [57, 186] width 28 height 13
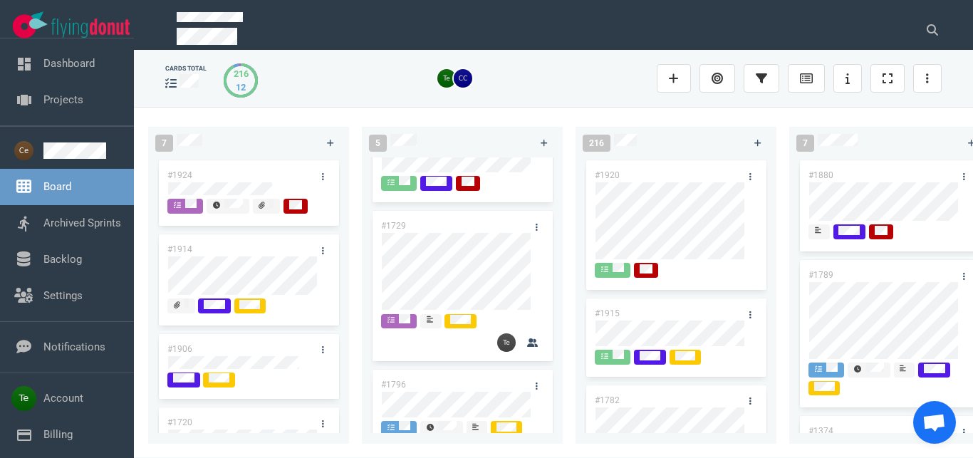
scroll to position [207, 0]
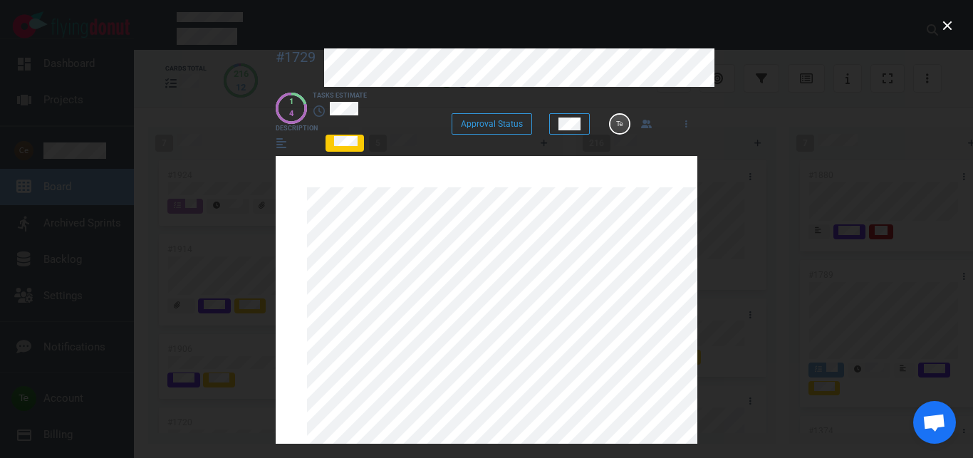
scroll to position [694, 0]
drag, startPoint x: 229, startPoint y: 324, endPoint x: 501, endPoint y: 219, distance: 291.3
click at [307, 260] on div at bounding box center [483, 453] width 352 height 532
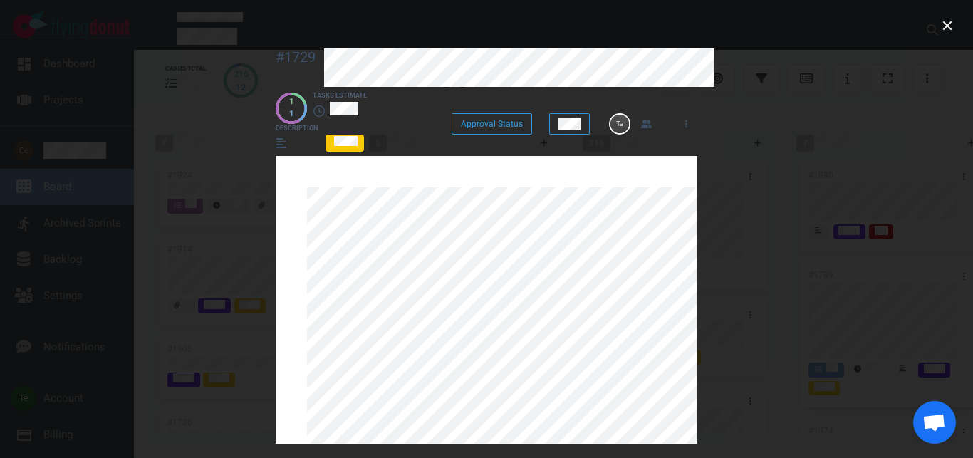
click at [307, 264] on div at bounding box center [483, 453] width 352 height 532
click at [947, 24] on button "close" at bounding box center [947, 25] width 23 height 23
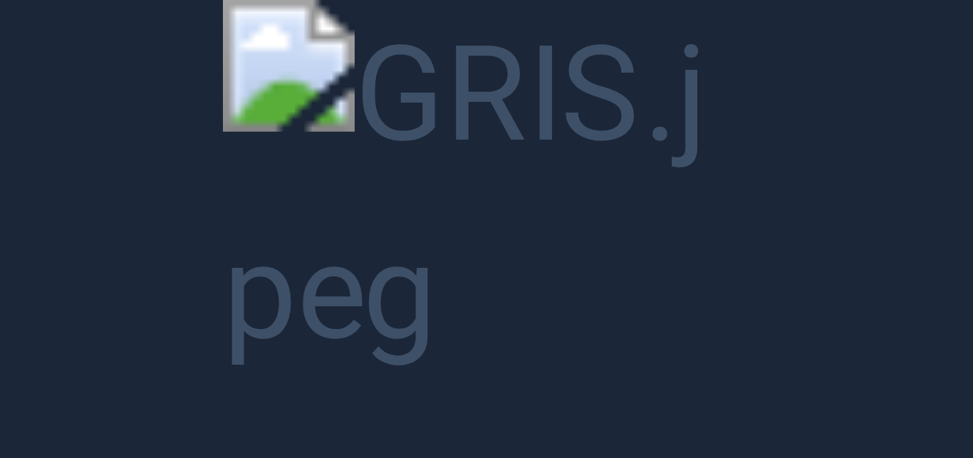
click at [819, 215] on button "Unzoom image" at bounding box center [486, 229] width 973 height 458
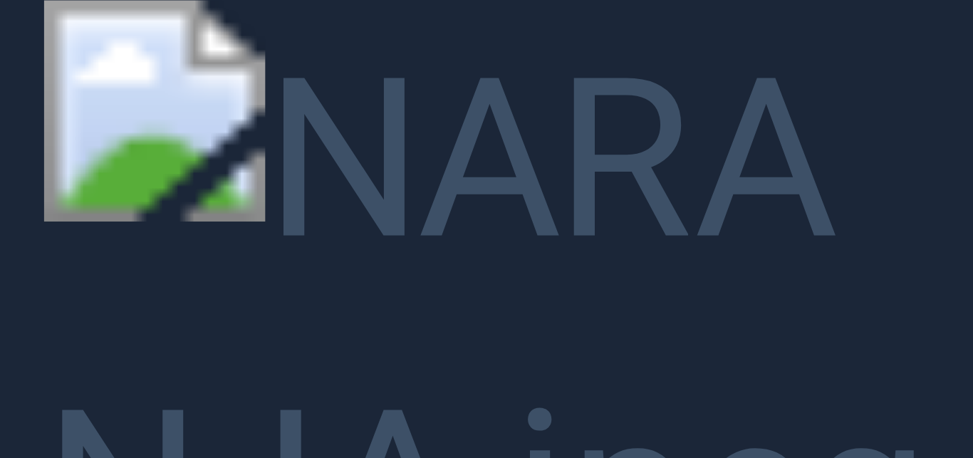
click at [616, 241] on button "Unzoom image" at bounding box center [486, 229] width 973 height 458
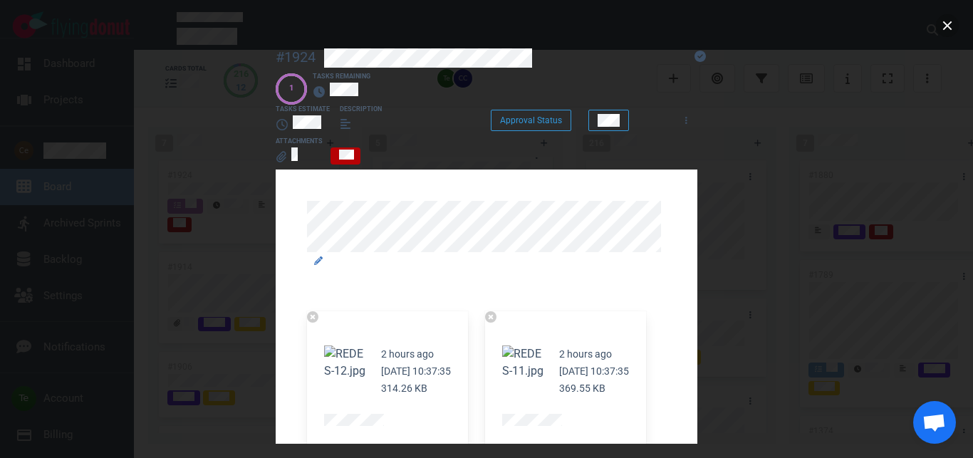
click at [947, 33] on button "close" at bounding box center [947, 25] width 23 height 23
